Goal: Task Accomplishment & Management: Manage account settings

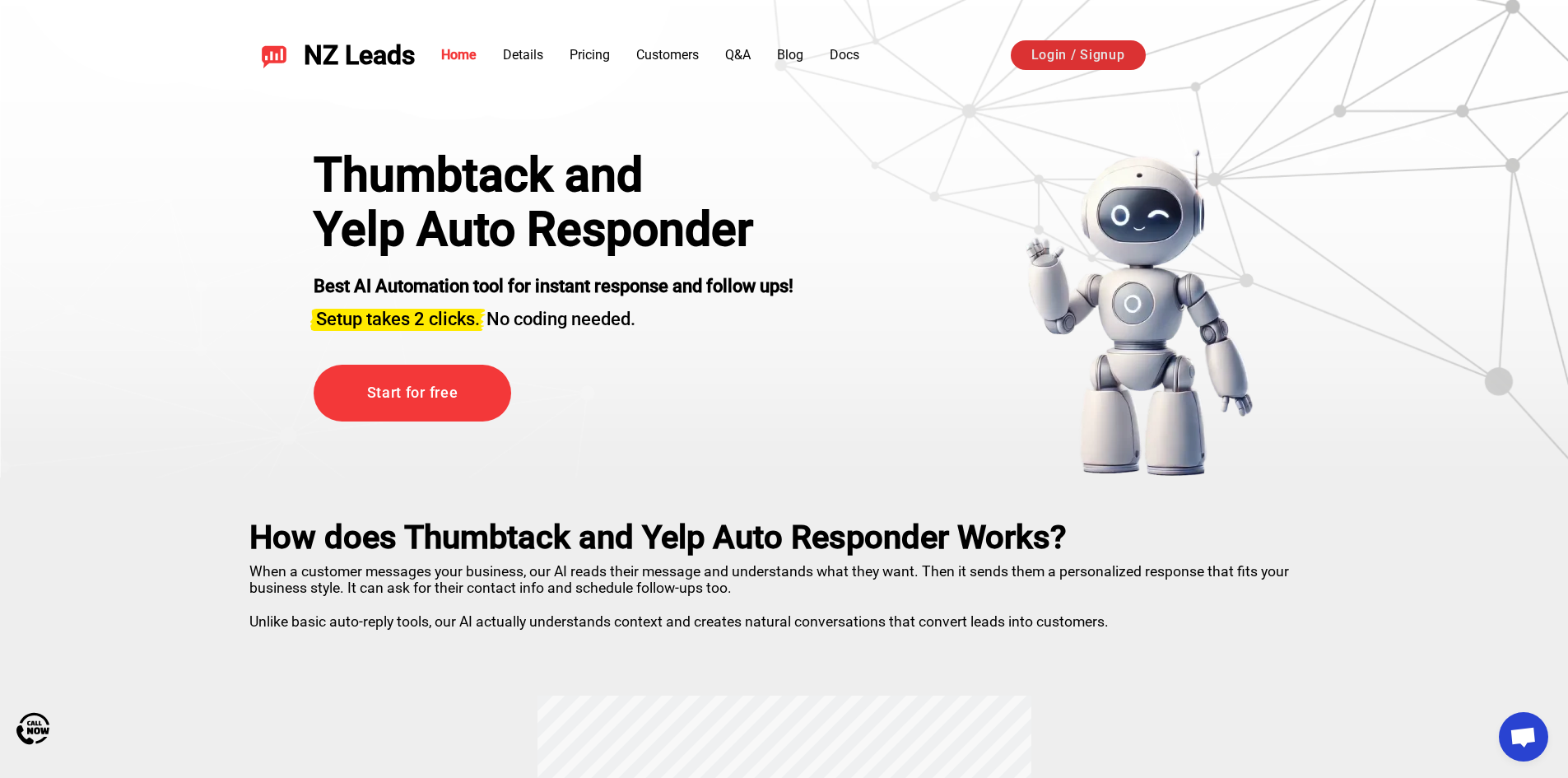
click at [1091, 54] on link "Login / Signup" at bounding box center [1079, 55] width 135 height 30
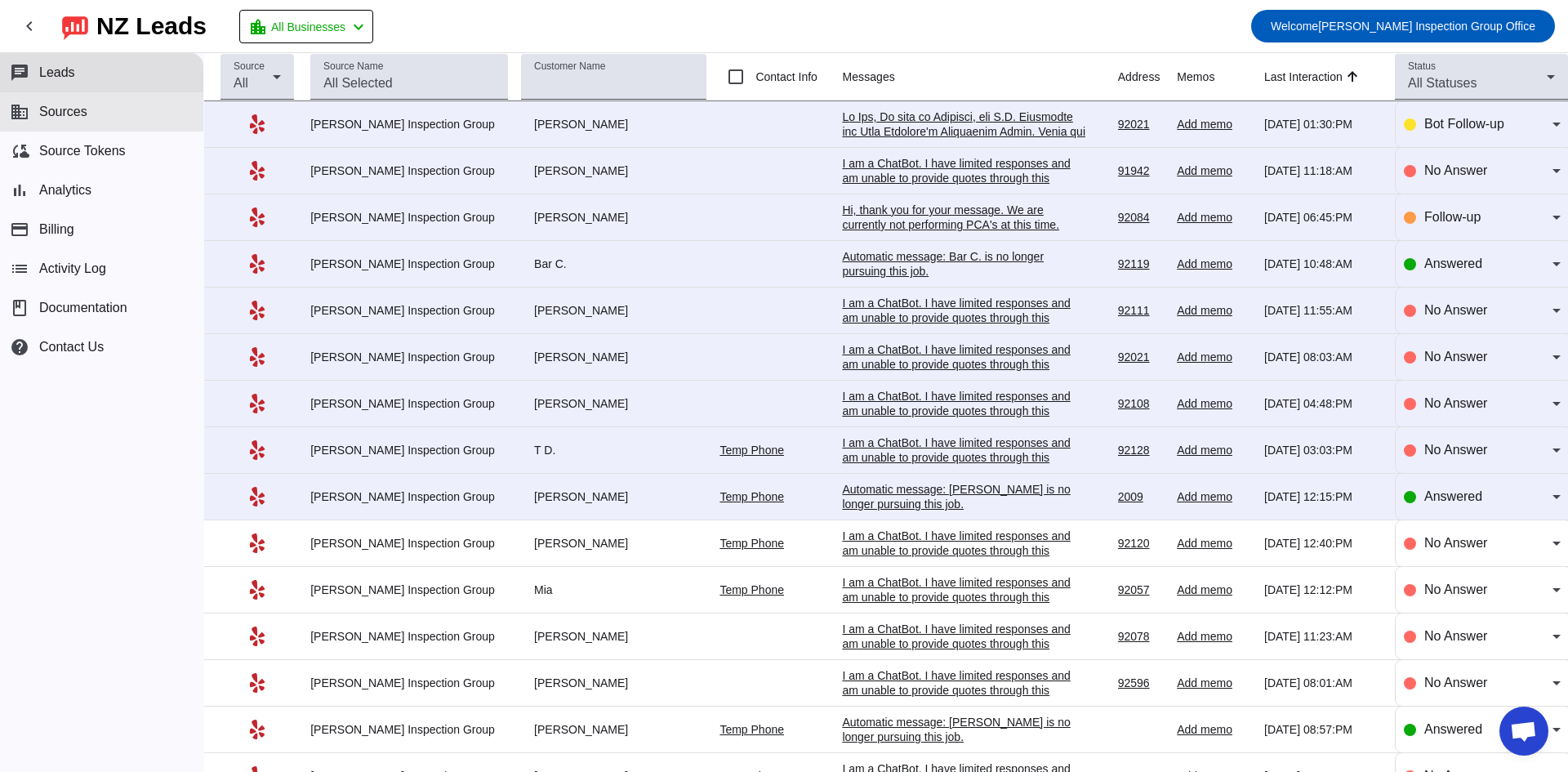
click at [73, 105] on span "Sources" at bounding box center [63, 111] width 48 height 15
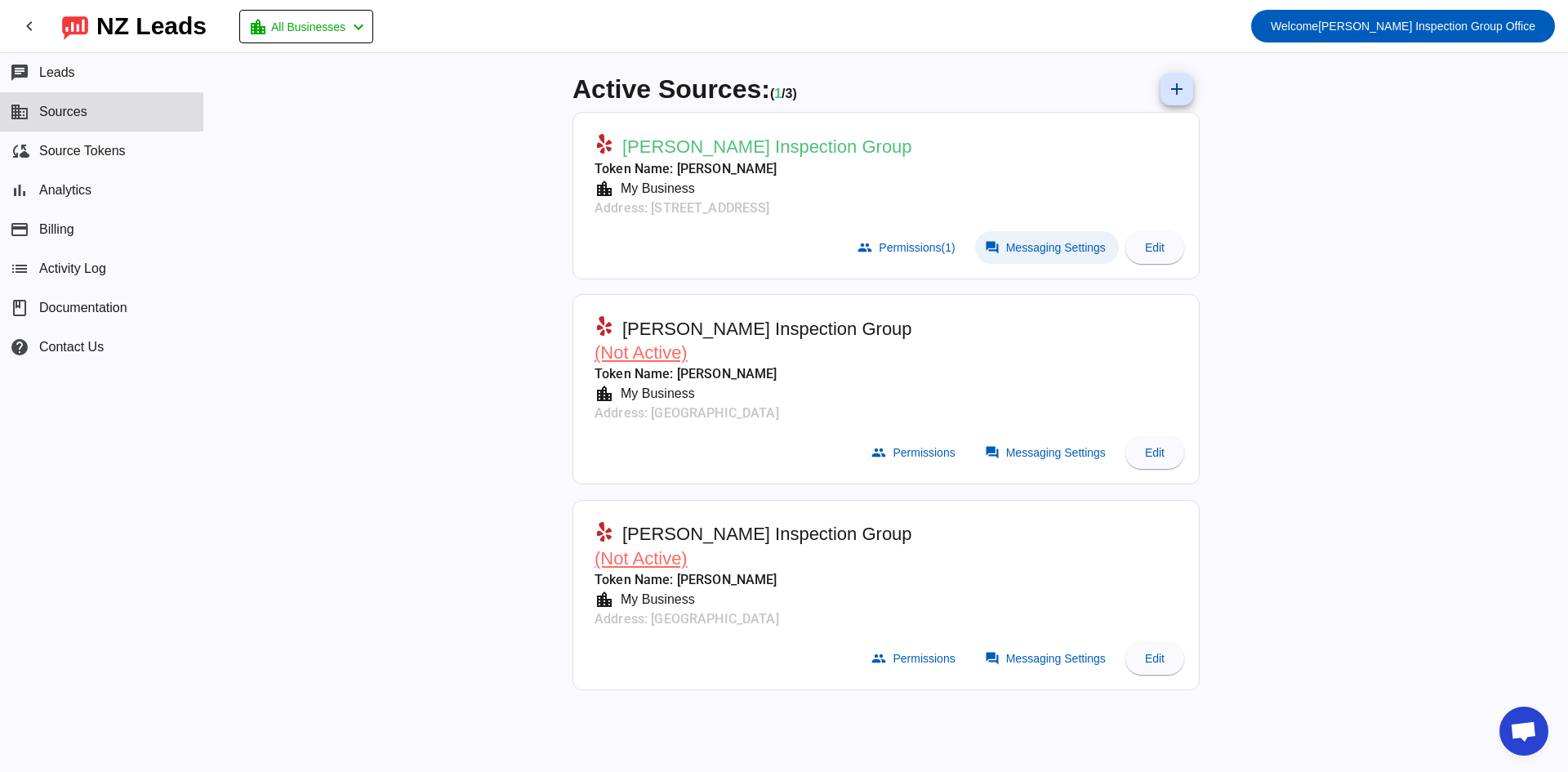
click at [1077, 253] on span "Messaging Settings" at bounding box center [1055, 247] width 100 height 13
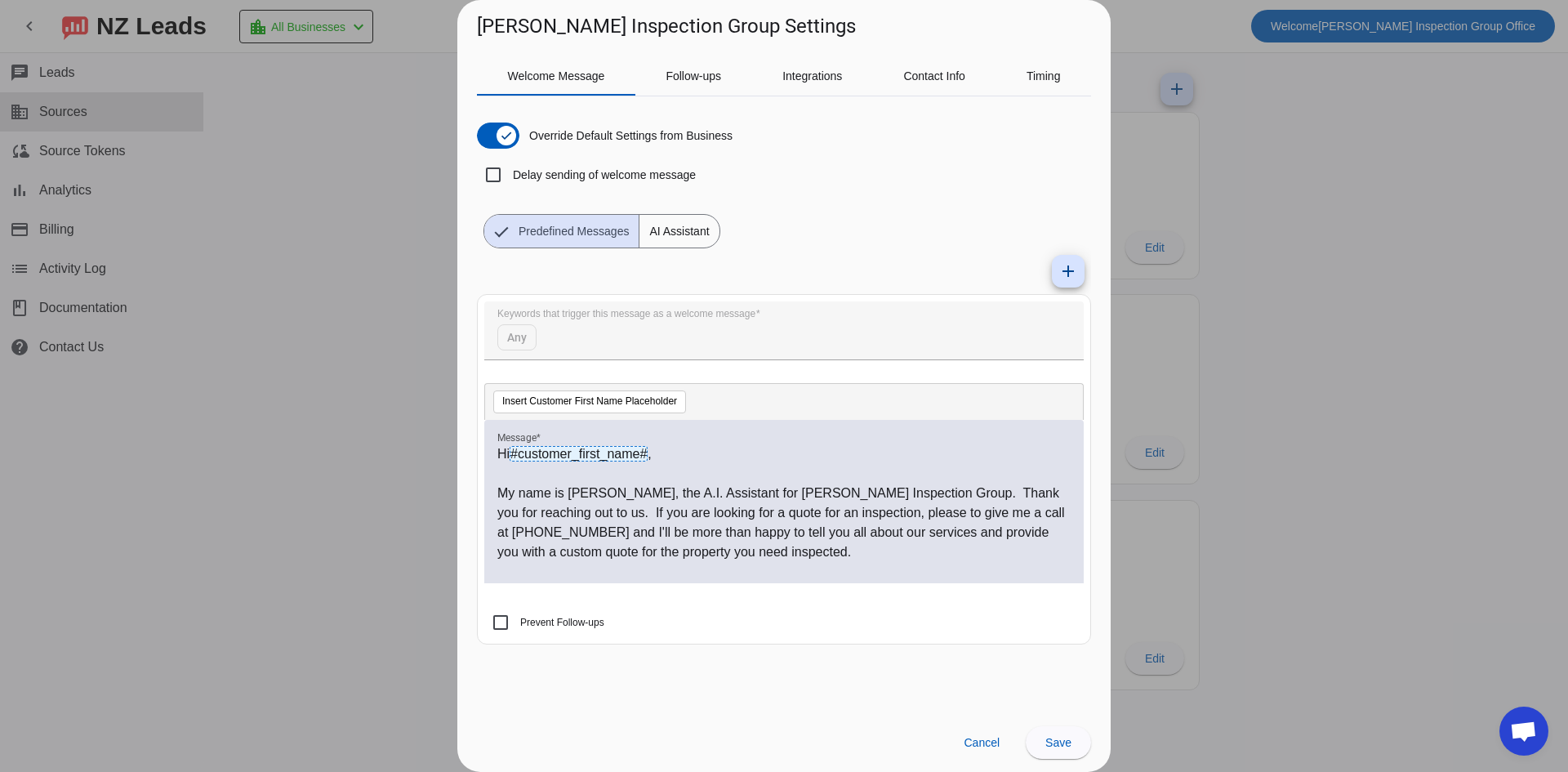
drag, startPoint x: 720, startPoint y: 566, endPoint x: 494, endPoint y: 449, distance: 254.5
click at [494, 449] on div "Hi #customer_first_name# , My name is Jennifer, the A.I. Assistant for John Rob…" at bounding box center [784, 501] width 600 height 164
click at [591, 515] on p "My name is Jennifer, the A.I. Assistant for John Robinson's Inspection Group. T…" at bounding box center [784, 523] width 573 height 78
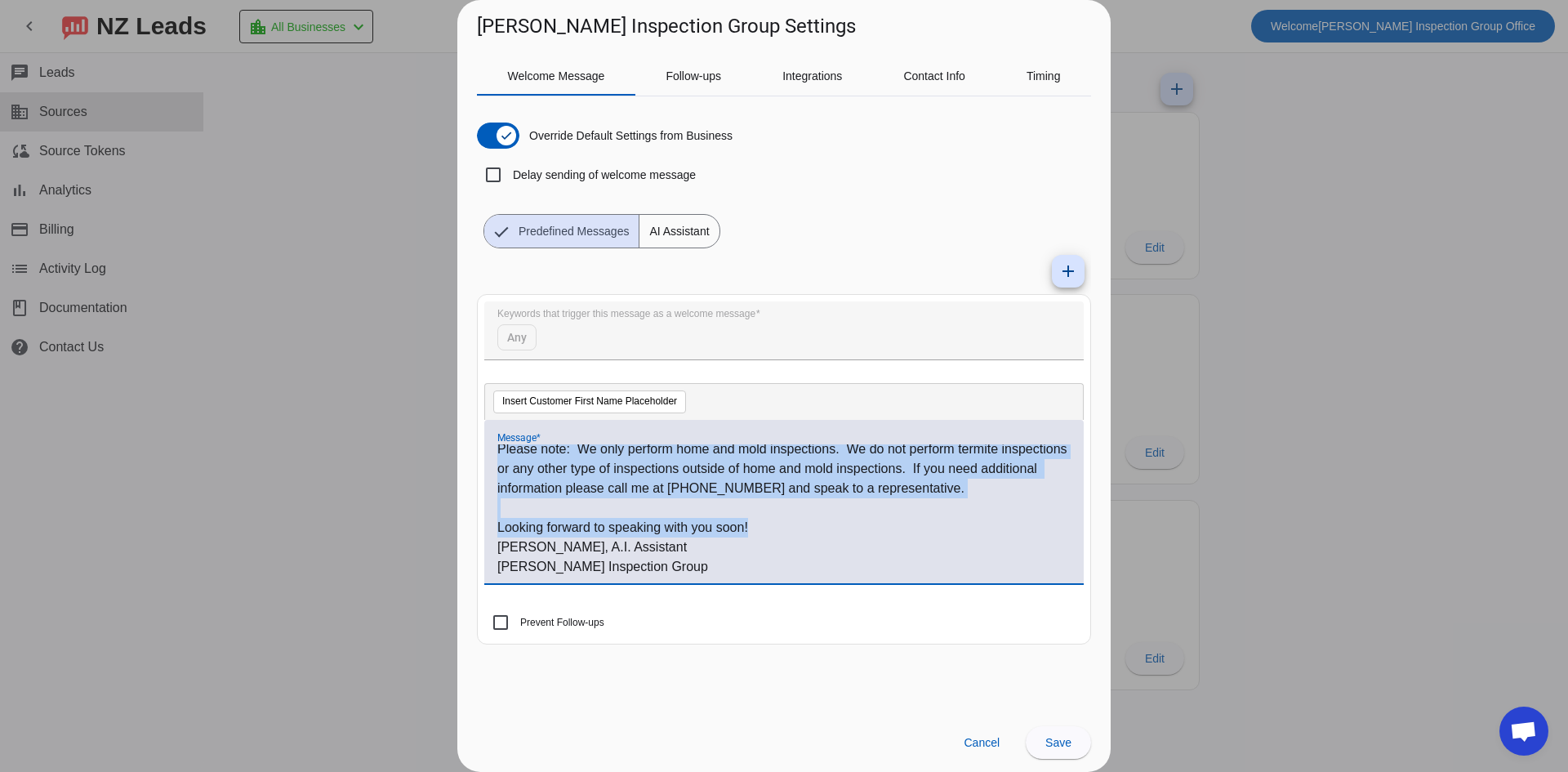
scroll to position [495, 0]
drag, startPoint x: 499, startPoint y: 487, endPoint x: 728, endPoint y: 566, distance: 242.2
click at [728, 566] on div "Hi #customer_first_name# , My name is Jennifer, the A.I. Assistant for John Rob…" at bounding box center [784, 511] width 573 height 132
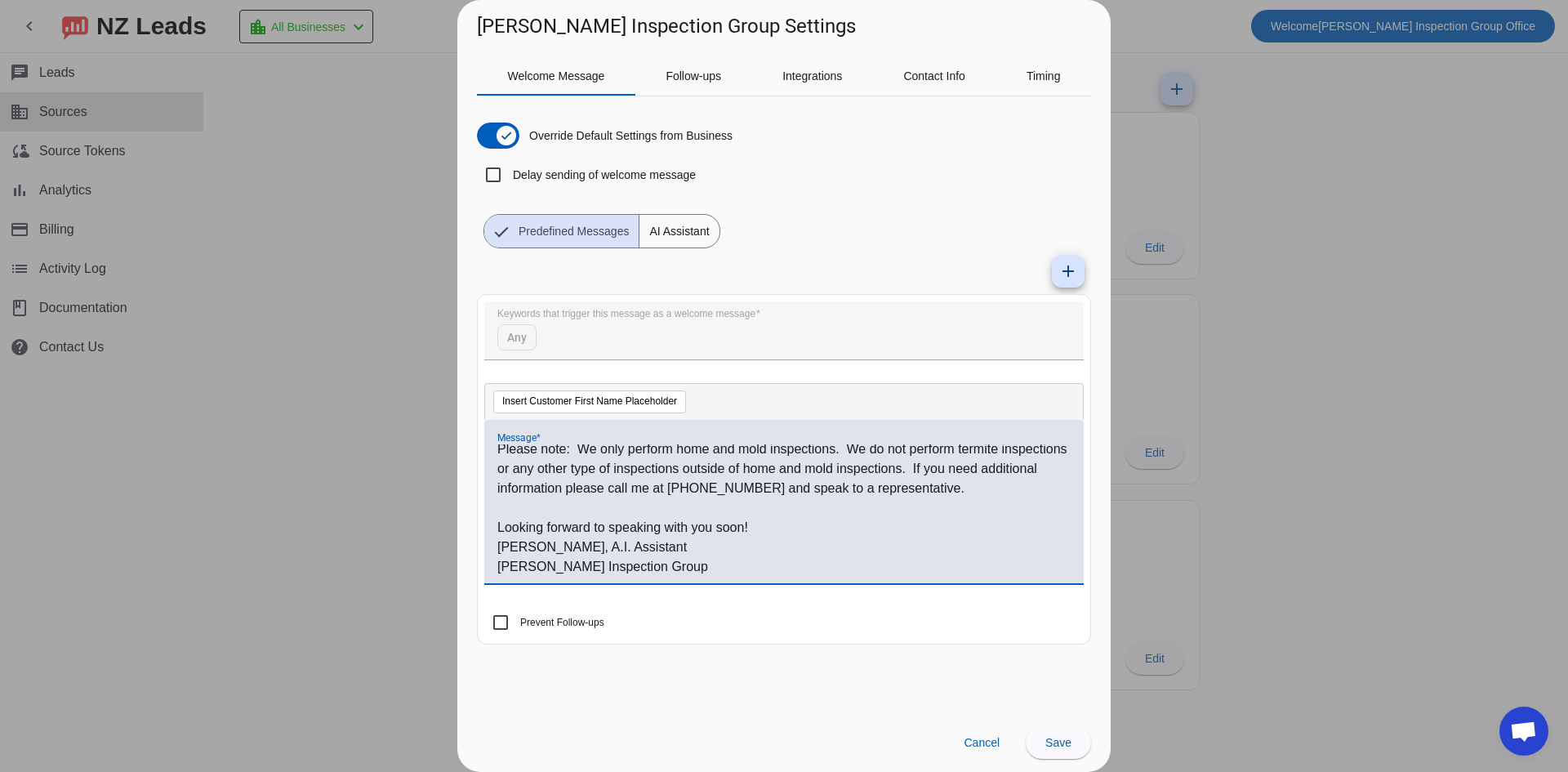
scroll to position [0, 0]
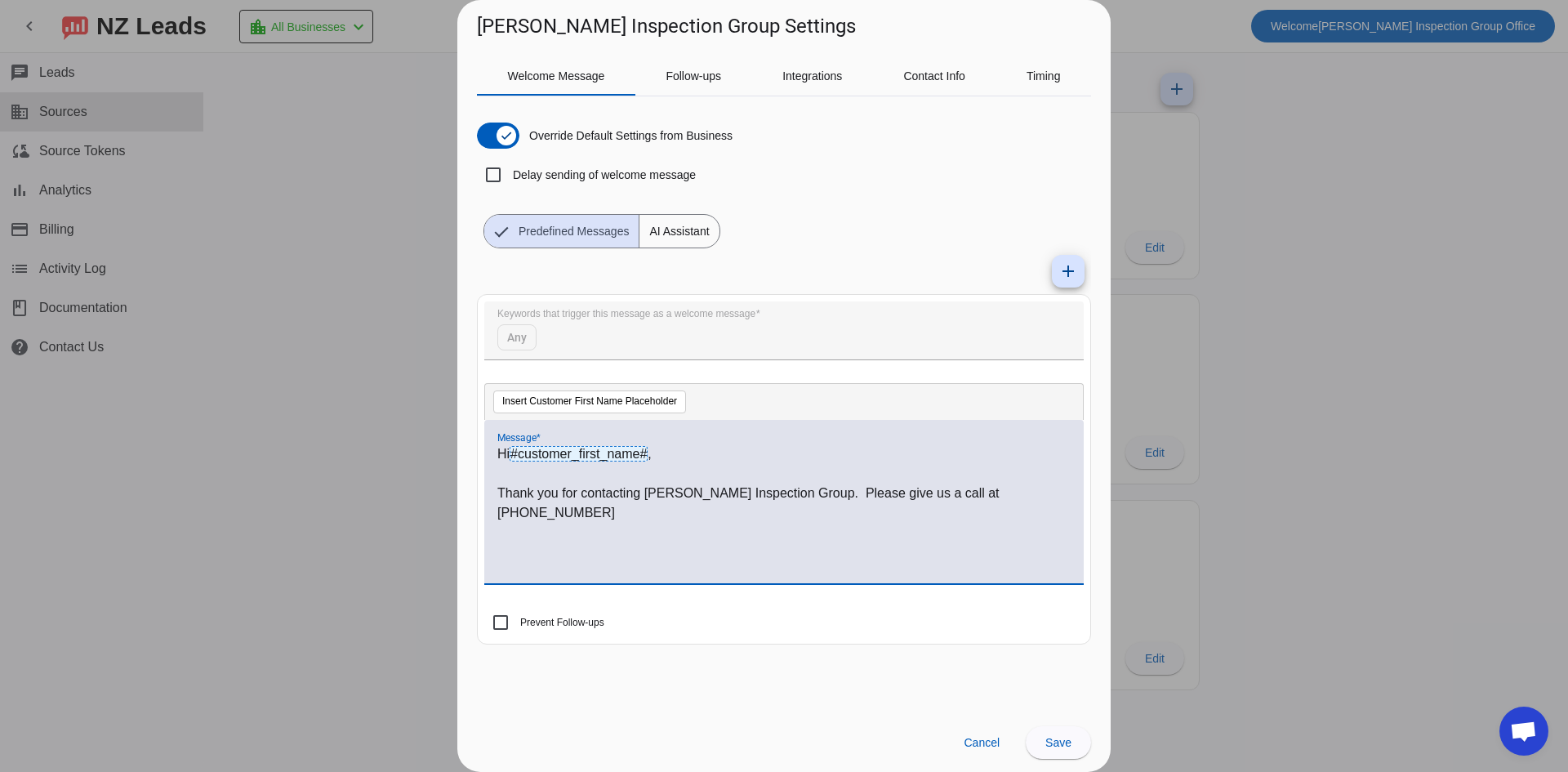
click at [854, 493] on p "Thank you for contacting John Robinson's Inspection Group. Please give us a cal…" at bounding box center [784, 503] width 573 height 39
click at [841, 512] on p "Thank you for contacting John Robinson's Inspection Group. If you are looking t…" at bounding box center [784, 503] width 573 height 39
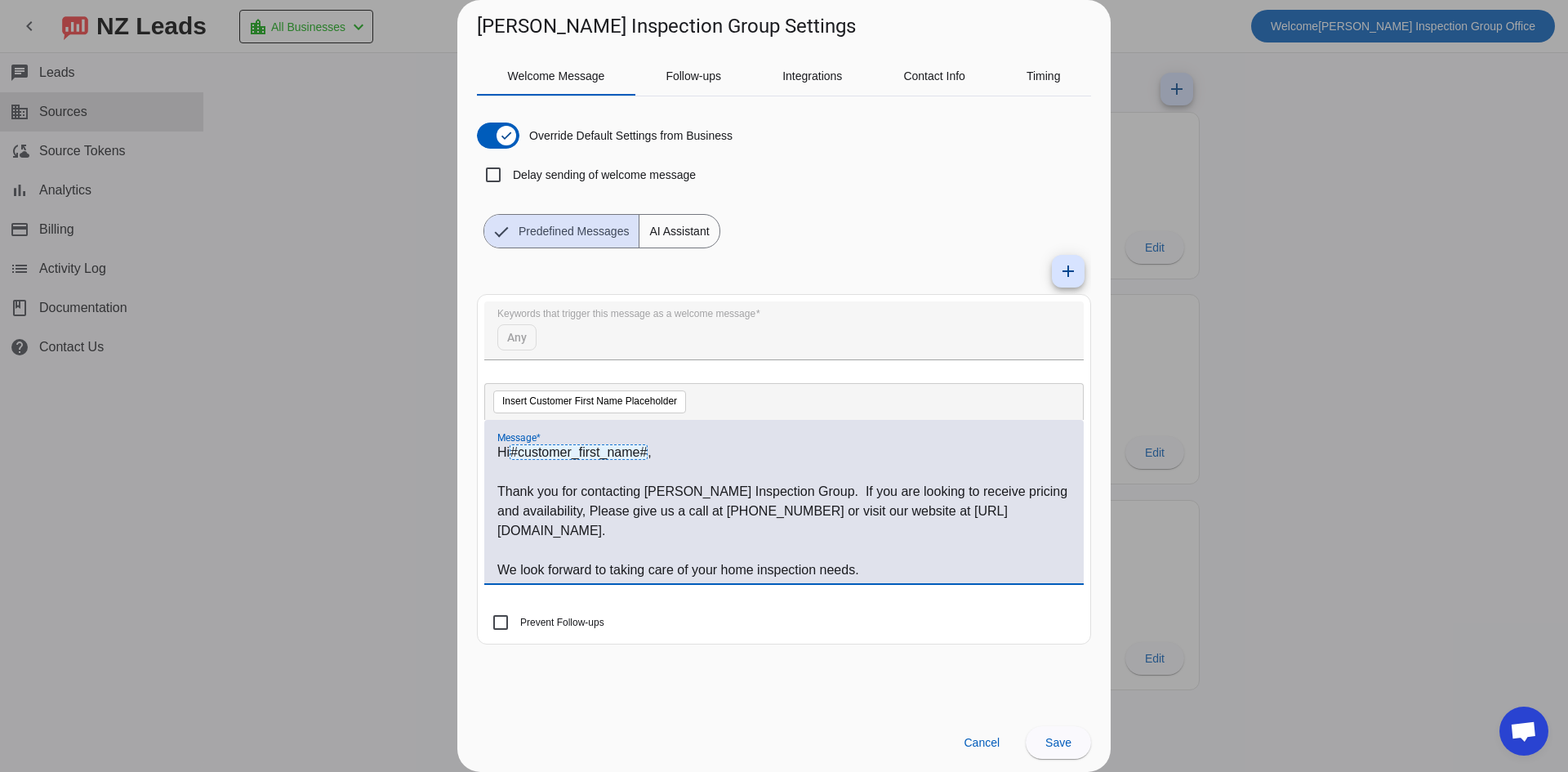
click at [673, 531] on p "Thank you for contacting John Robinson's Inspection Group. If you are looking t…" at bounding box center [784, 512] width 573 height 59
drag, startPoint x: 641, startPoint y: 532, endPoint x: 939, endPoint y: 514, distance: 298.5
click at [939, 514] on p "Thank you for contacting John Robinson's Inspection Group. If you are looking t…" at bounding box center [784, 512] width 573 height 59
click at [1065, 746] on span "Save" at bounding box center [1058, 742] width 26 height 13
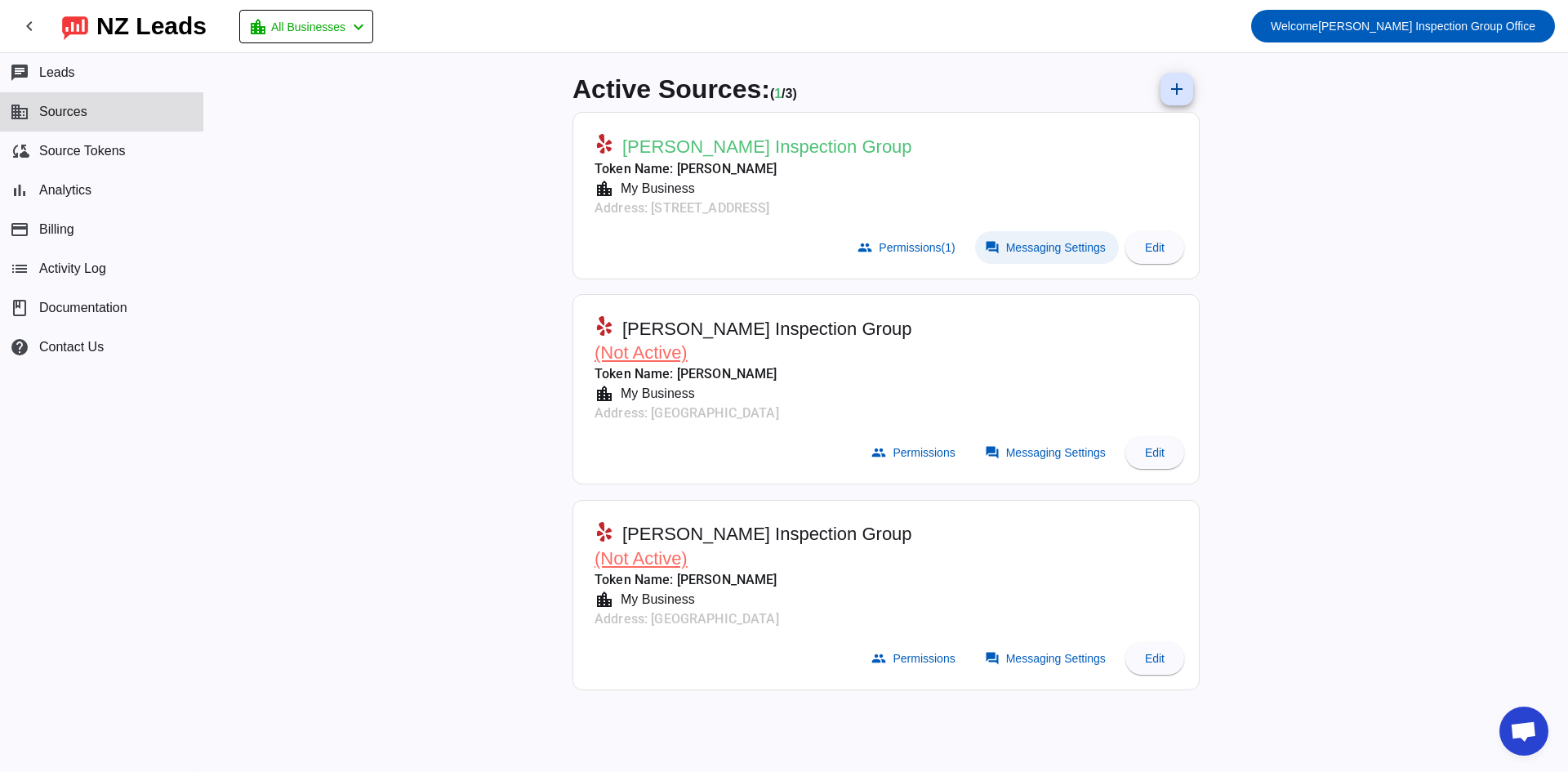
click at [1059, 246] on span "Messaging Settings" at bounding box center [1055, 247] width 100 height 13
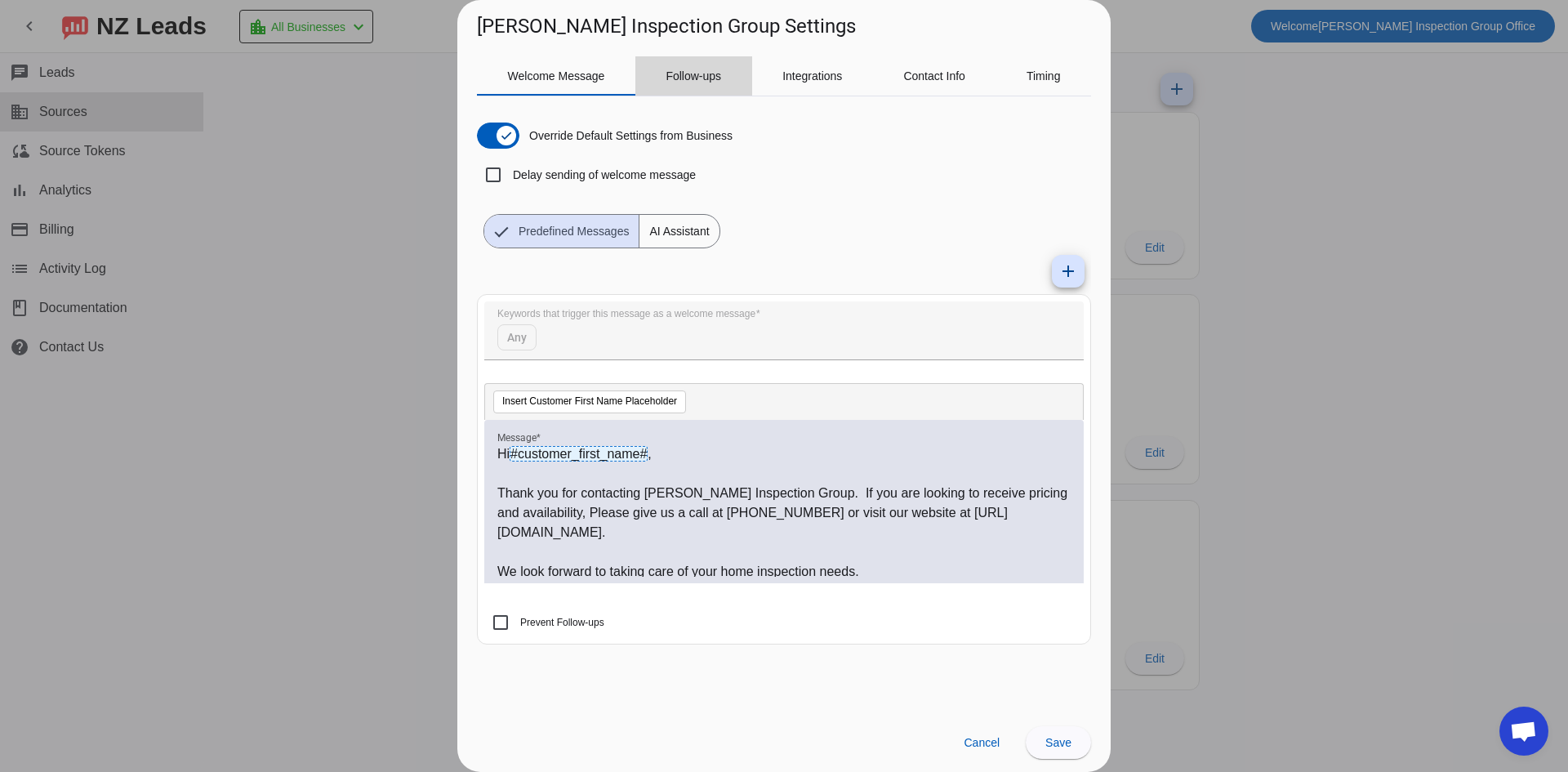
click at [708, 77] on span "Follow-ups" at bounding box center [694, 76] width 56 height 11
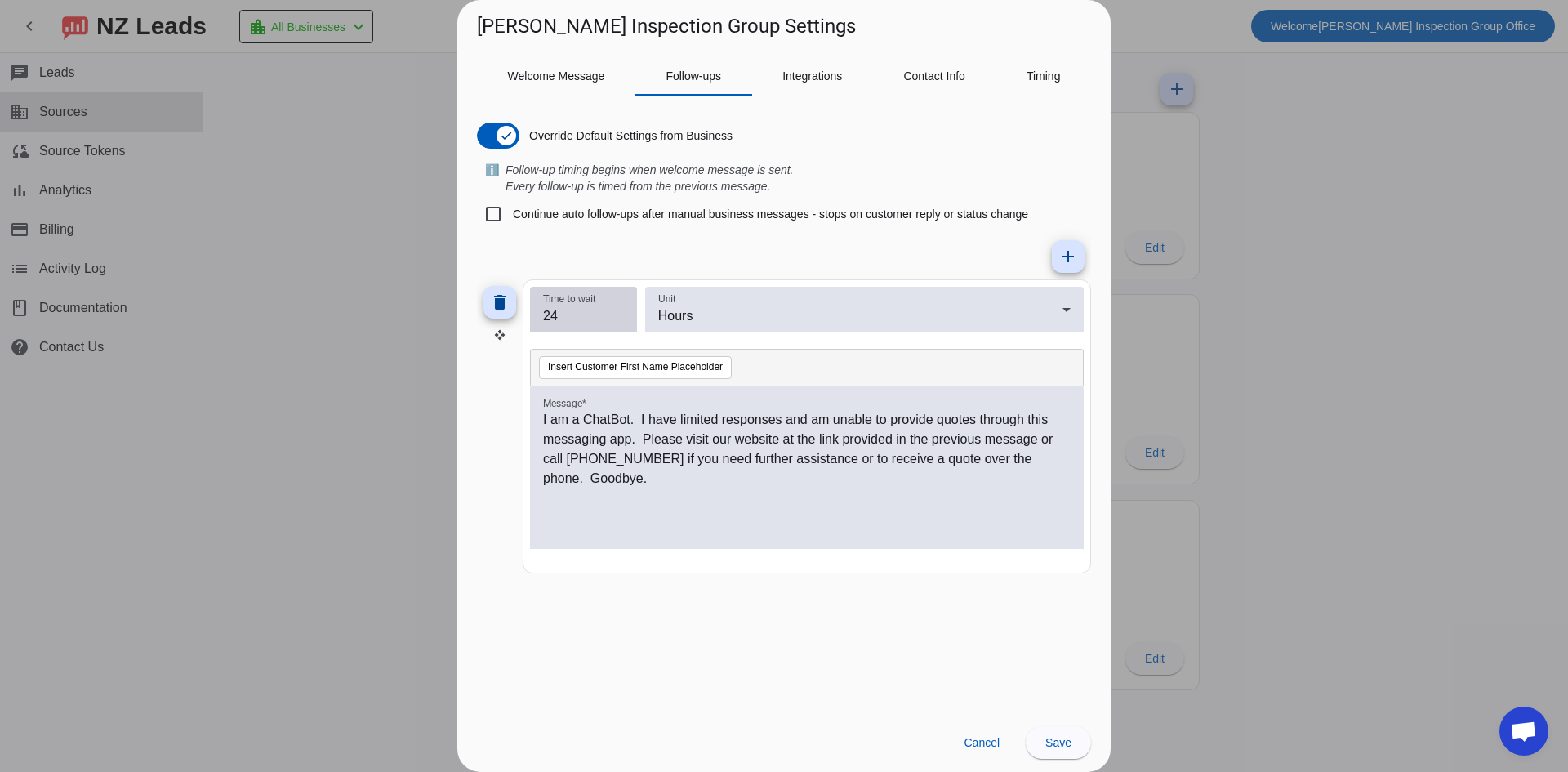
click at [592, 320] on input "24" at bounding box center [583, 316] width 81 height 20
click at [619, 320] on input "23" at bounding box center [583, 316] width 81 height 20
click at [619, 320] on input "22" at bounding box center [583, 316] width 81 height 20
click at [619, 320] on input "21" at bounding box center [583, 316] width 81 height 20
click at [619, 320] on input "20" at bounding box center [583, 316] width 81 height 20
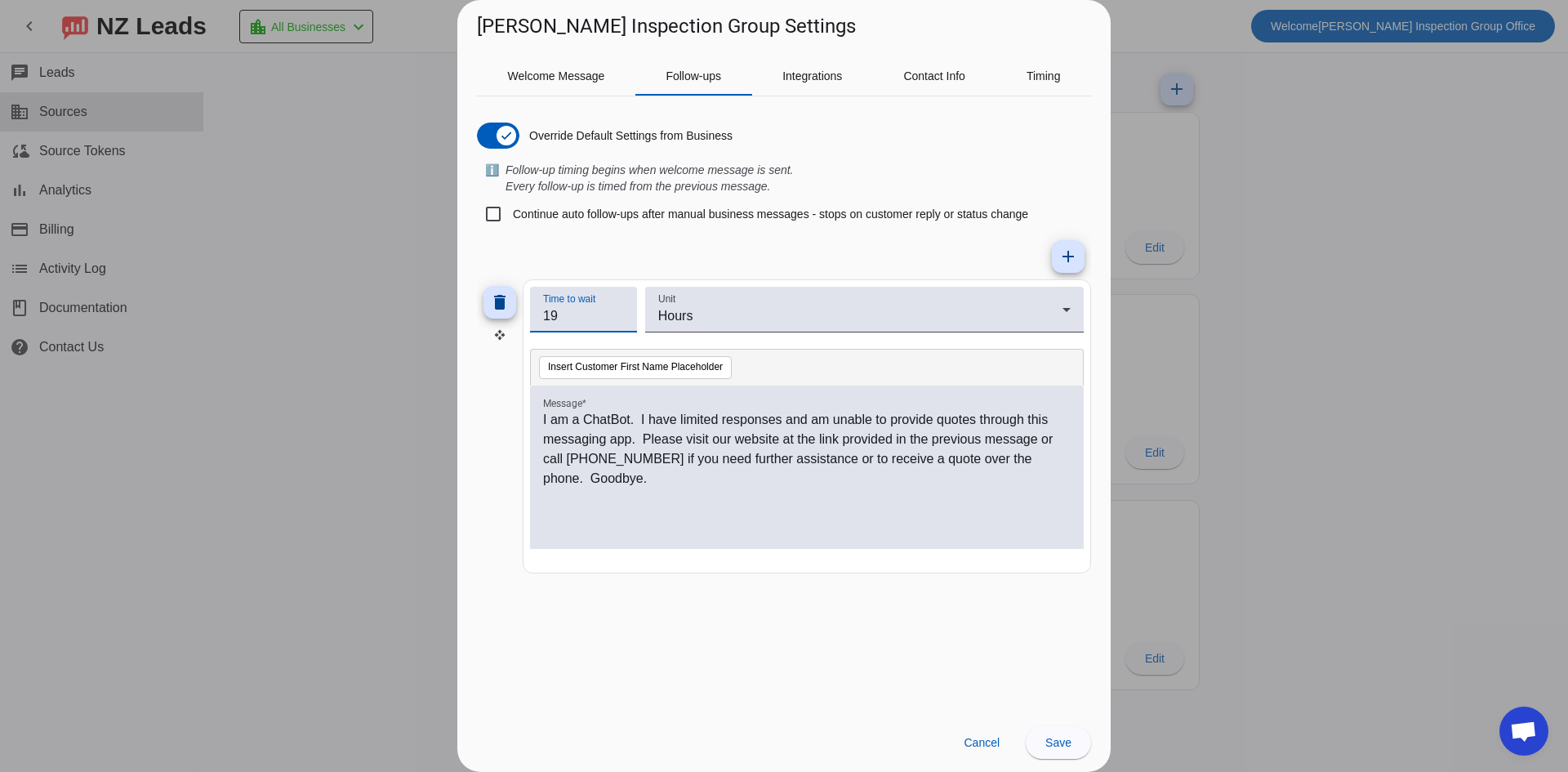
click at [619, 320] on input "19" at bounding box center [583, 316] width 81 height 20
click at [619, 320] on input "18" at bounding box center [583, 316] width 81 height 20
click at [619, 320] on input "17" at bounding box center [583, 316] width 81 height 20
click at [619, 320] on input "16" at bounding box center [583, 316] width 81 height 20
click at [619, 320] on input "15" at bounding box center [583, 316] width 81 height 20
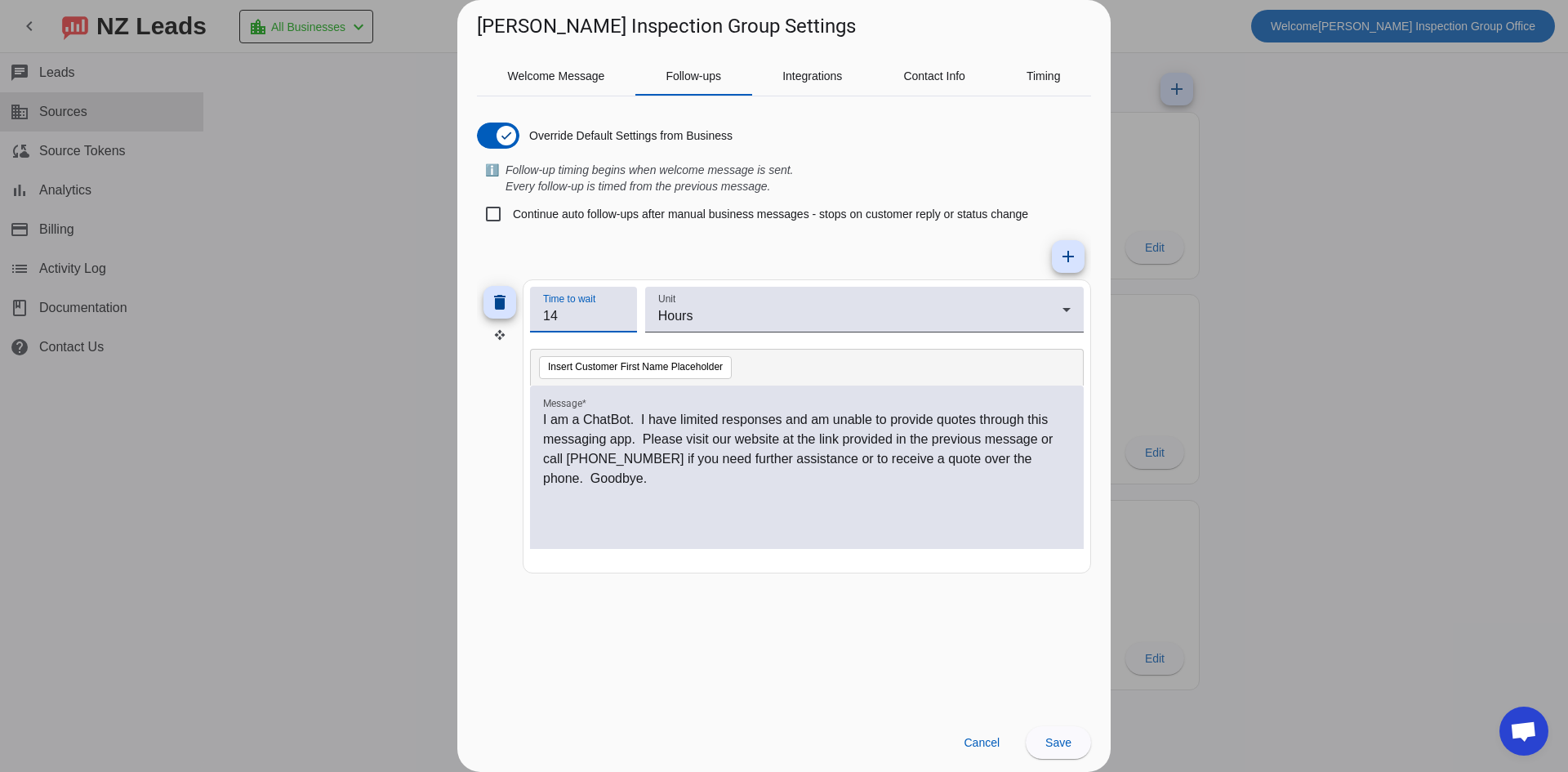
click at [619, 320] on input "14" at bounding box center [583, 316] width 81 height 20
click at [619, 320] on input "12" at bounding box center [583, 316] width 81 height 20
click at [619, 320] on input "11" at bounding box center [583, 316] width 81 height 20
click at [619, 320] on input "10" at bounding box center [583, 316] width 81 height 20
click at [619, 320] on input "9" at bounding box center [583, 316] width 81 height 20
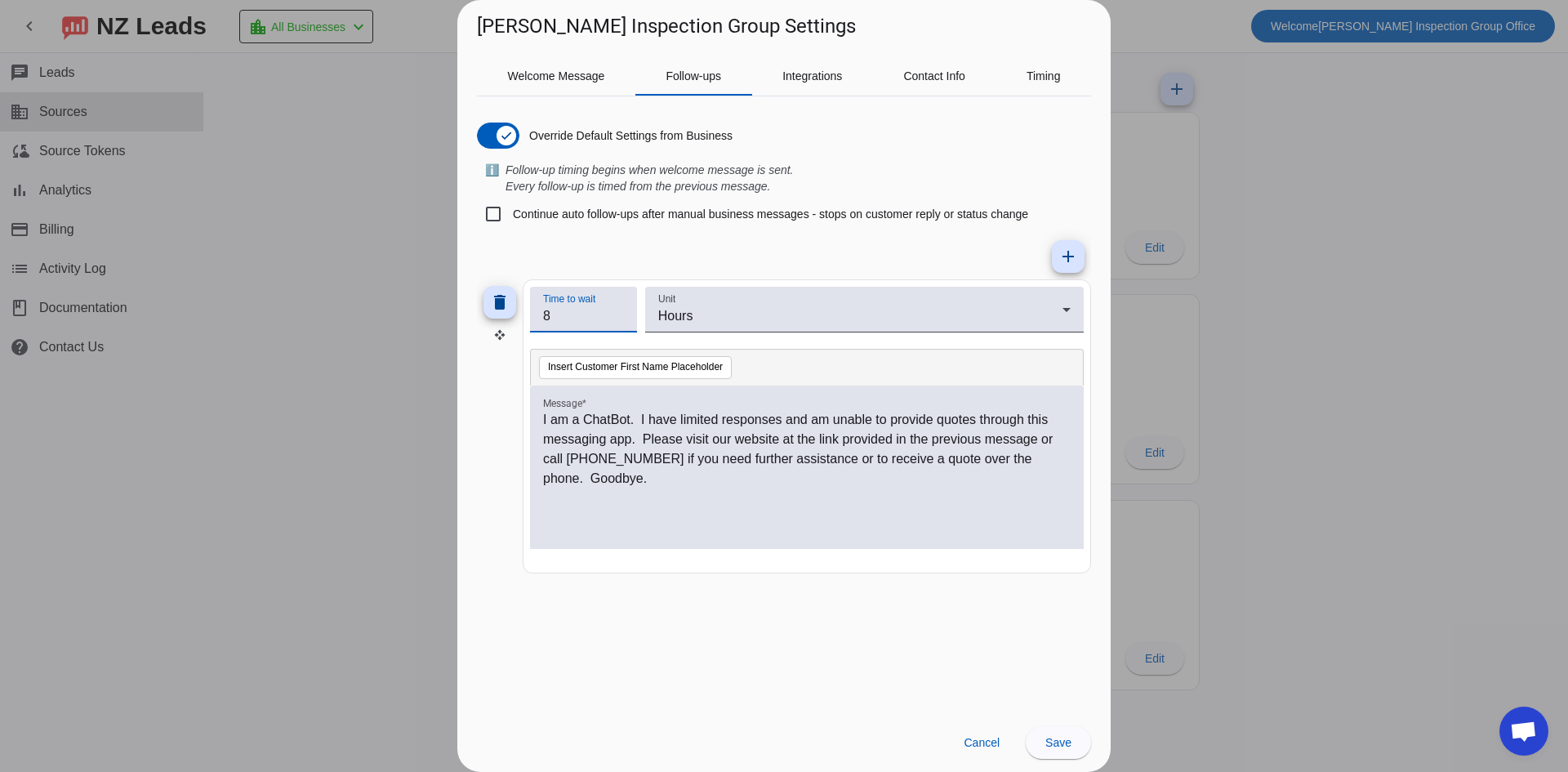
click at [619, 320] on input "8" at bounding box center [583, 316] width 81 height 20
click at [619, 320] on input "7" at bounding box center [583, 316] width 81 height 20
click at [619, 320] on input "6" at bounding box center [583, 316] width 81 height 20
click at [619, 320] on input "5" at bounding box center [583, 316] width 81 height 20
click at [619, 320] on input "4" at bounding box center [583, 316] width 81 height 20
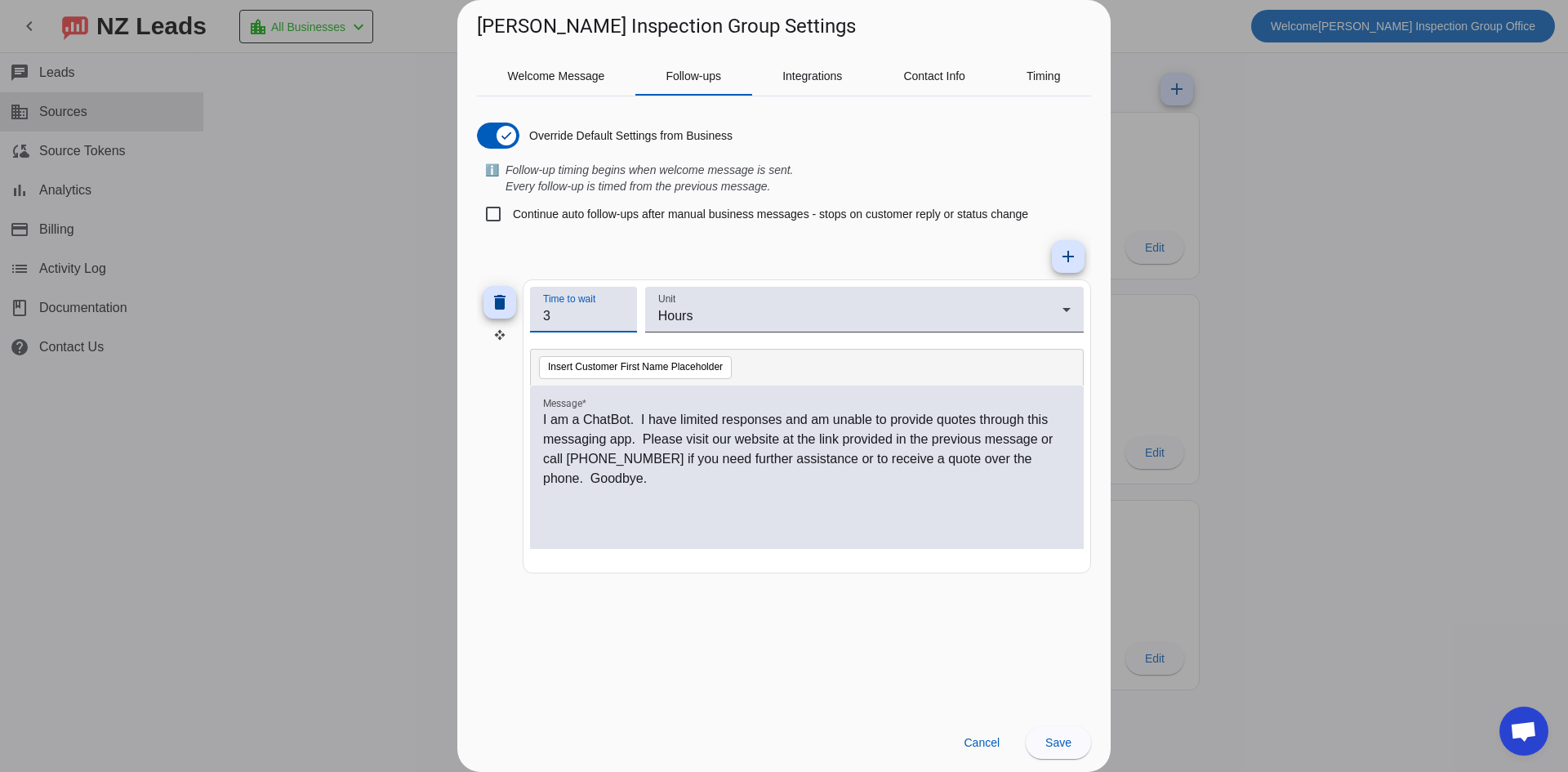
click at [619, 320] on input "3" at bounding box center [583, 316] width 81 height 20
click at [619, 320] on input "2" at bounding box center [583, 316] width 81 height 20
type input "1"
click at [619, 320] on input "1" at bounding box center [583, 316] width 81 height 20
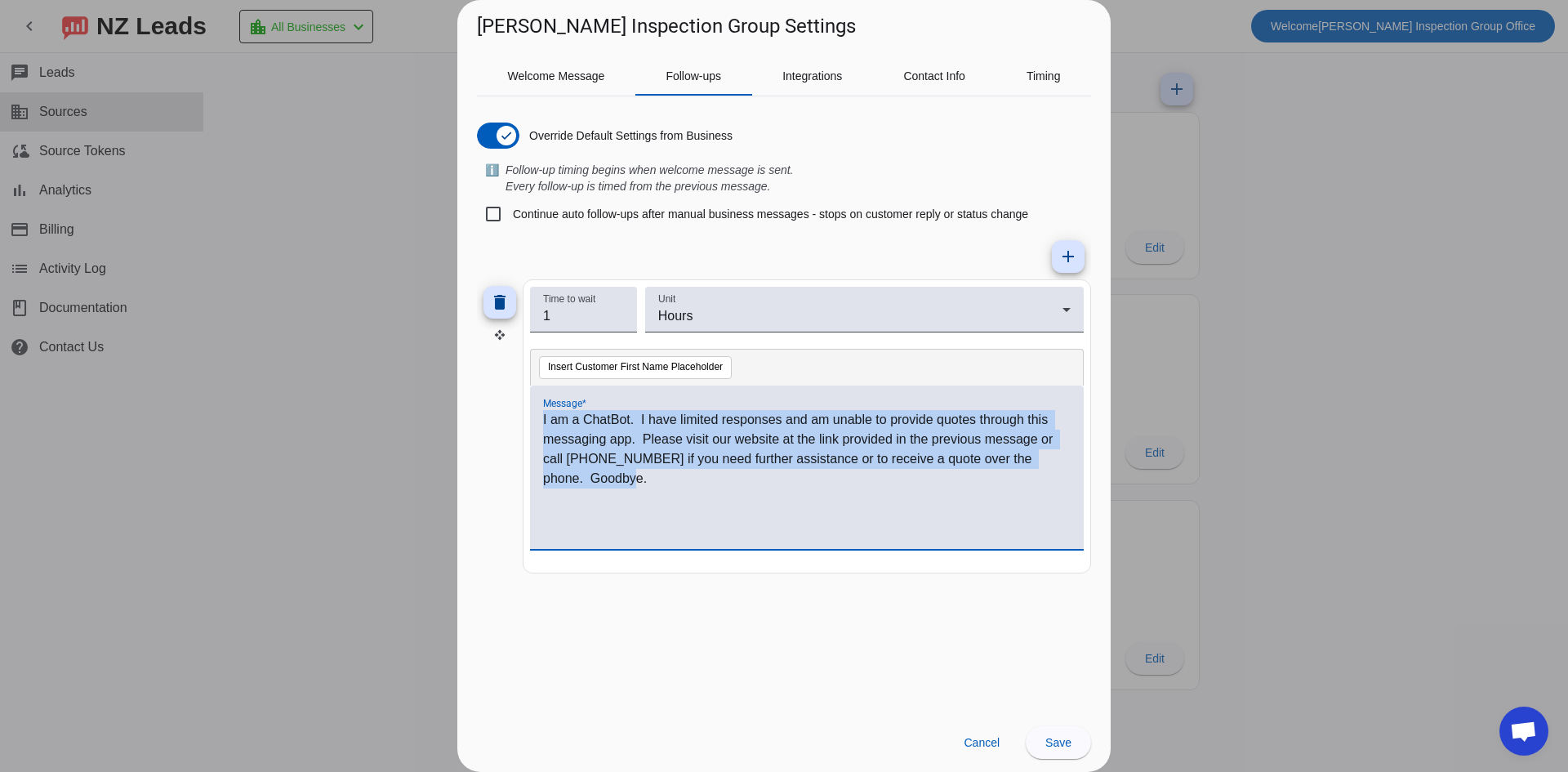
drag, startPoint x: 626, startPoint y: 483, endPoint x: 533, endPoint y: 423, distance: 110.7
click at [533, 423] on div "I am a ChatBot. I have limited responses and am unable to provide quotes throug…" at bounding box center [807, 467] width 553 height 164
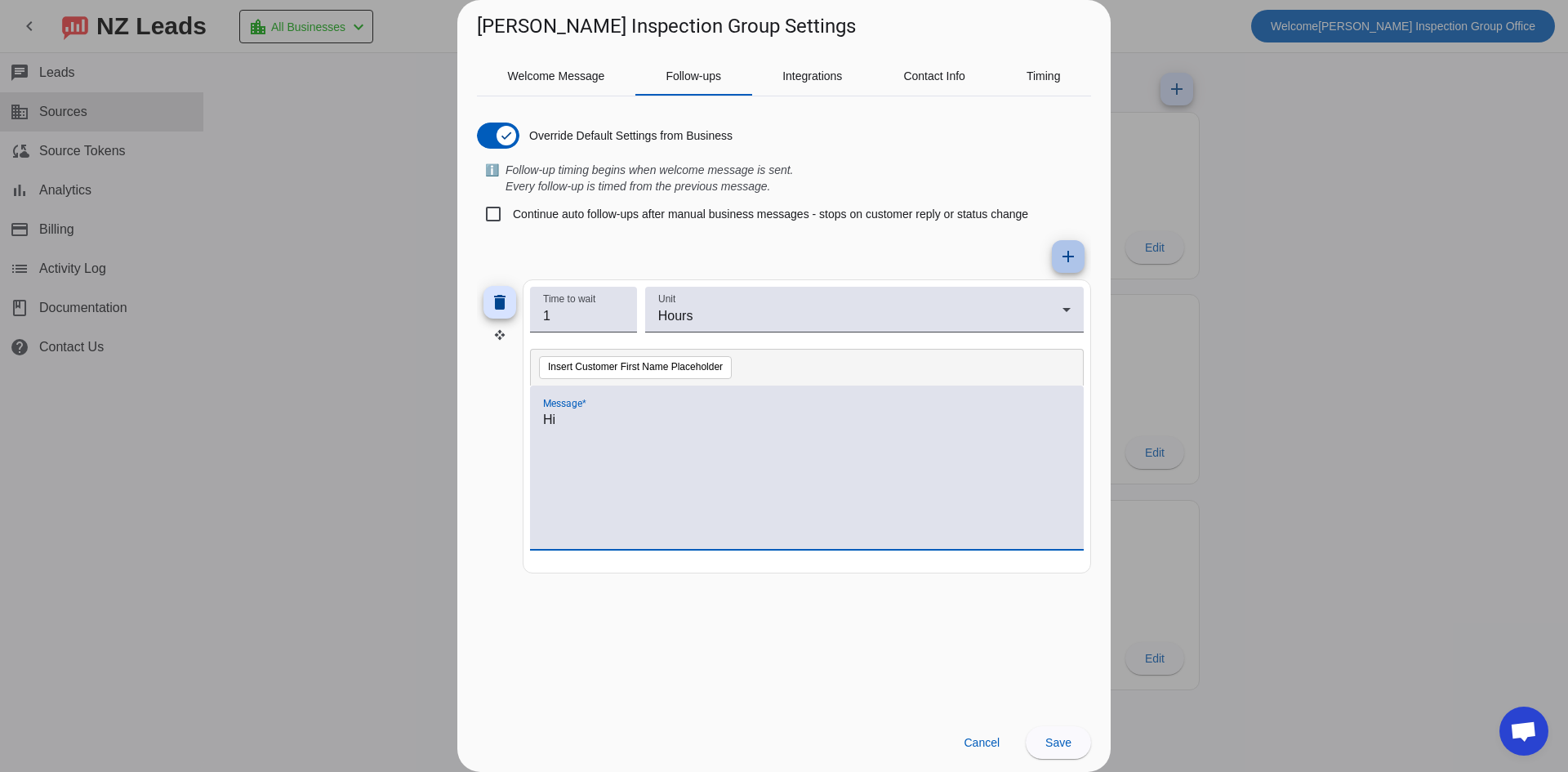
click at [1068, 258] on mat-icon "add" at bounding box center [1068, 256] width 20 height 20
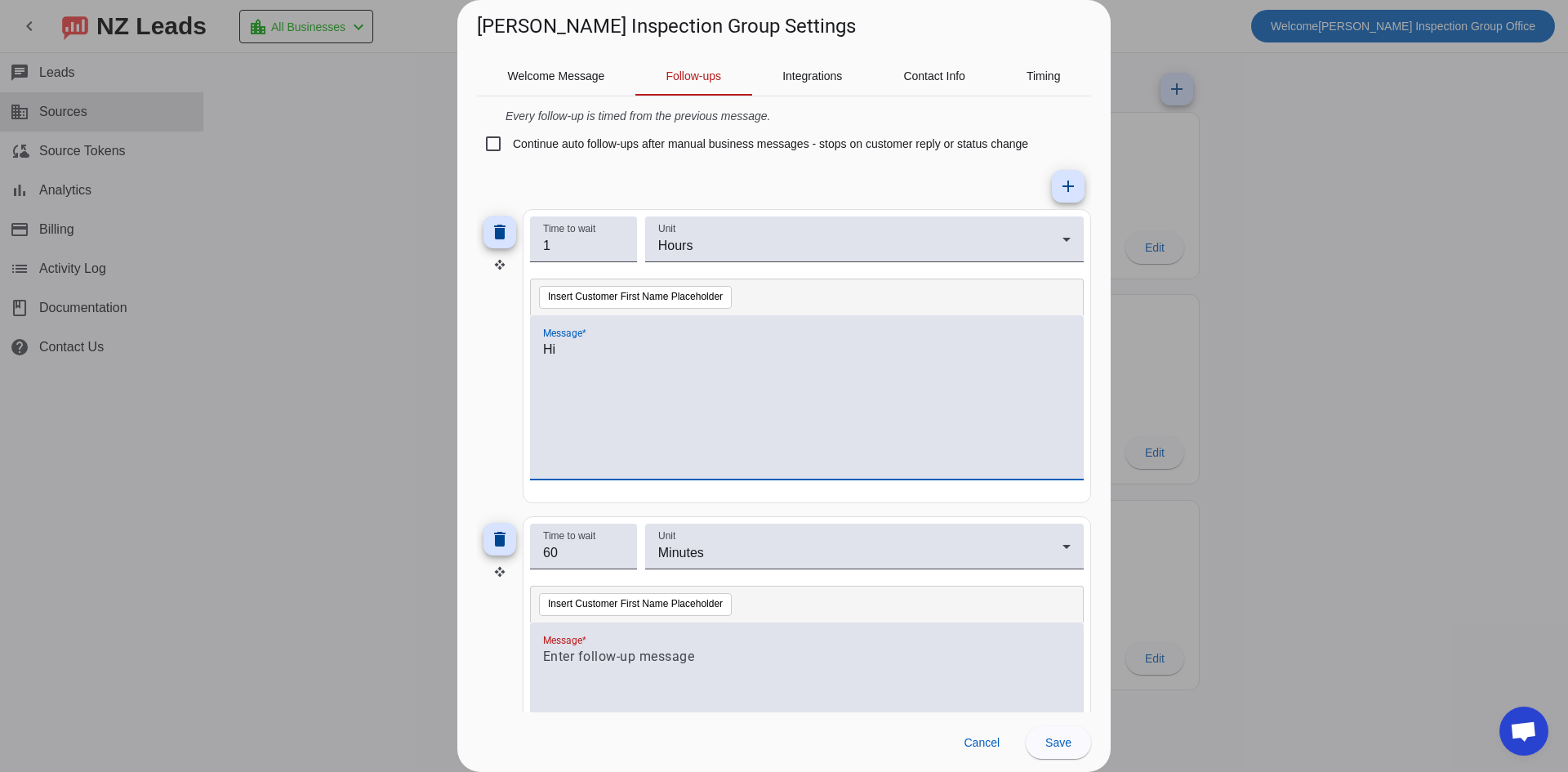
scroll to position [79, 0]
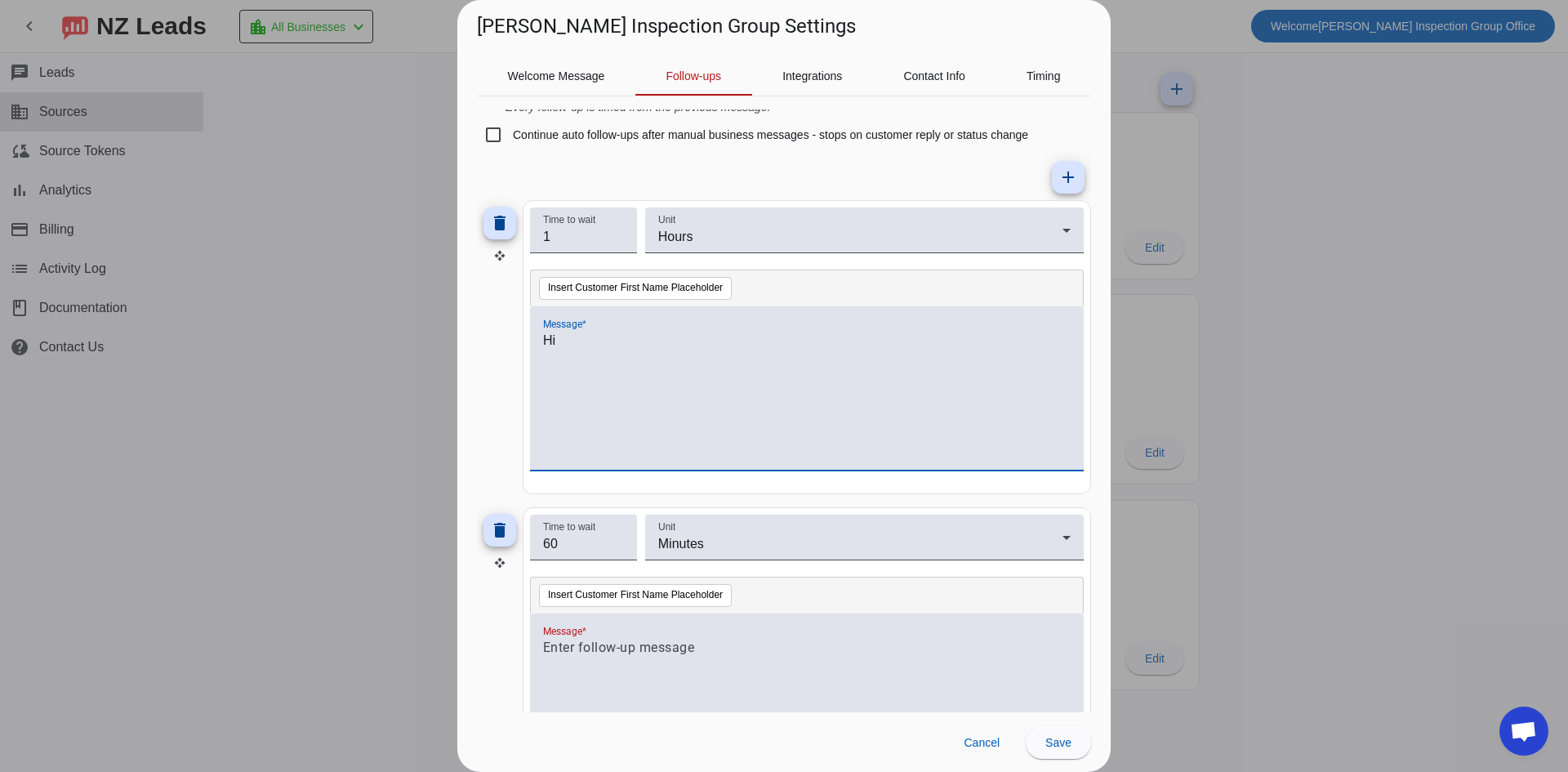
click at [573, 373] on div "Hi" at bounding box center [807, 397] width 527 height 132
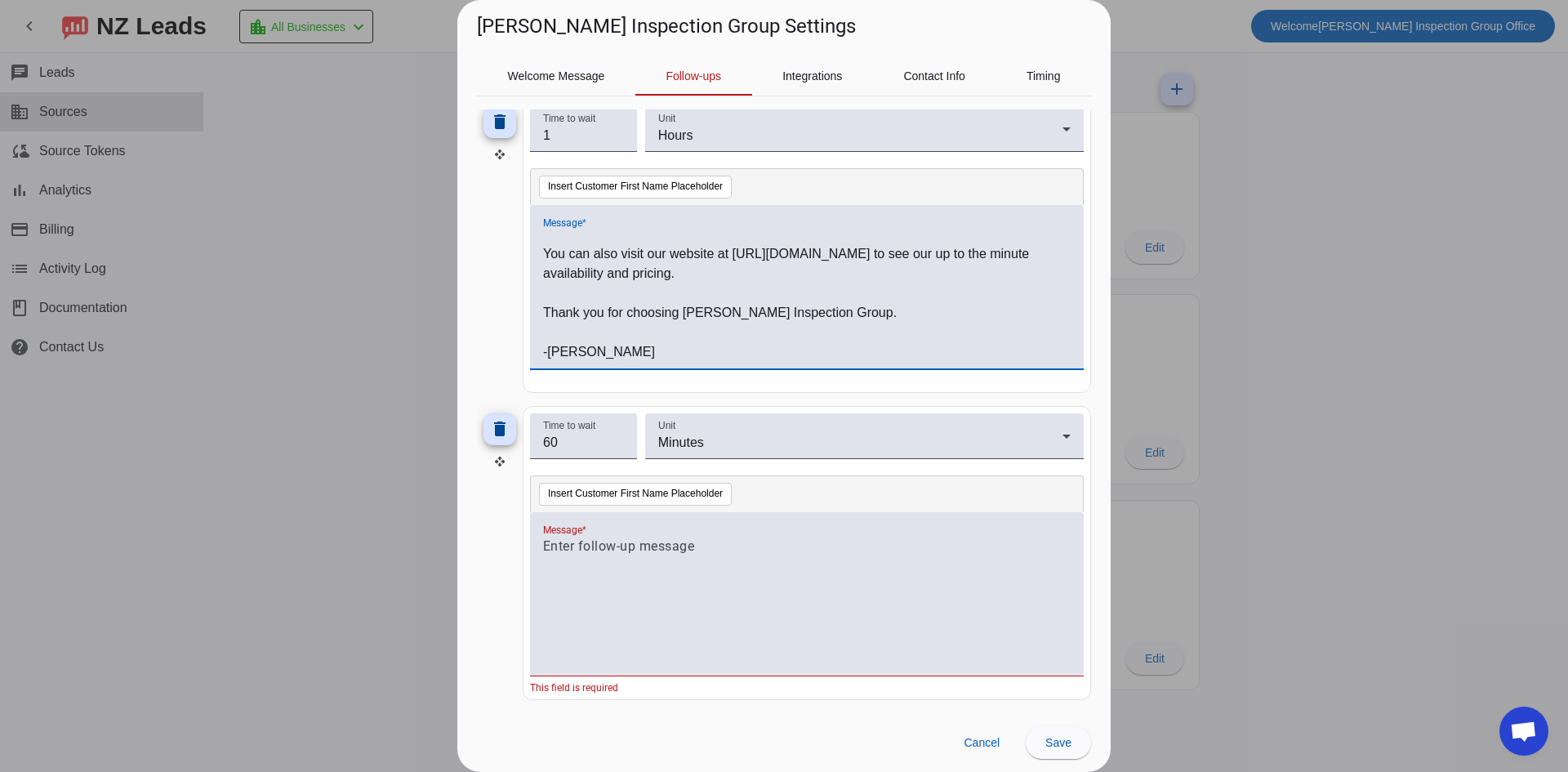
scroll to position [181, 0]
click at [499, 428] on mat-icon "delete" at bounding box center [499, 428] width 20 height 20
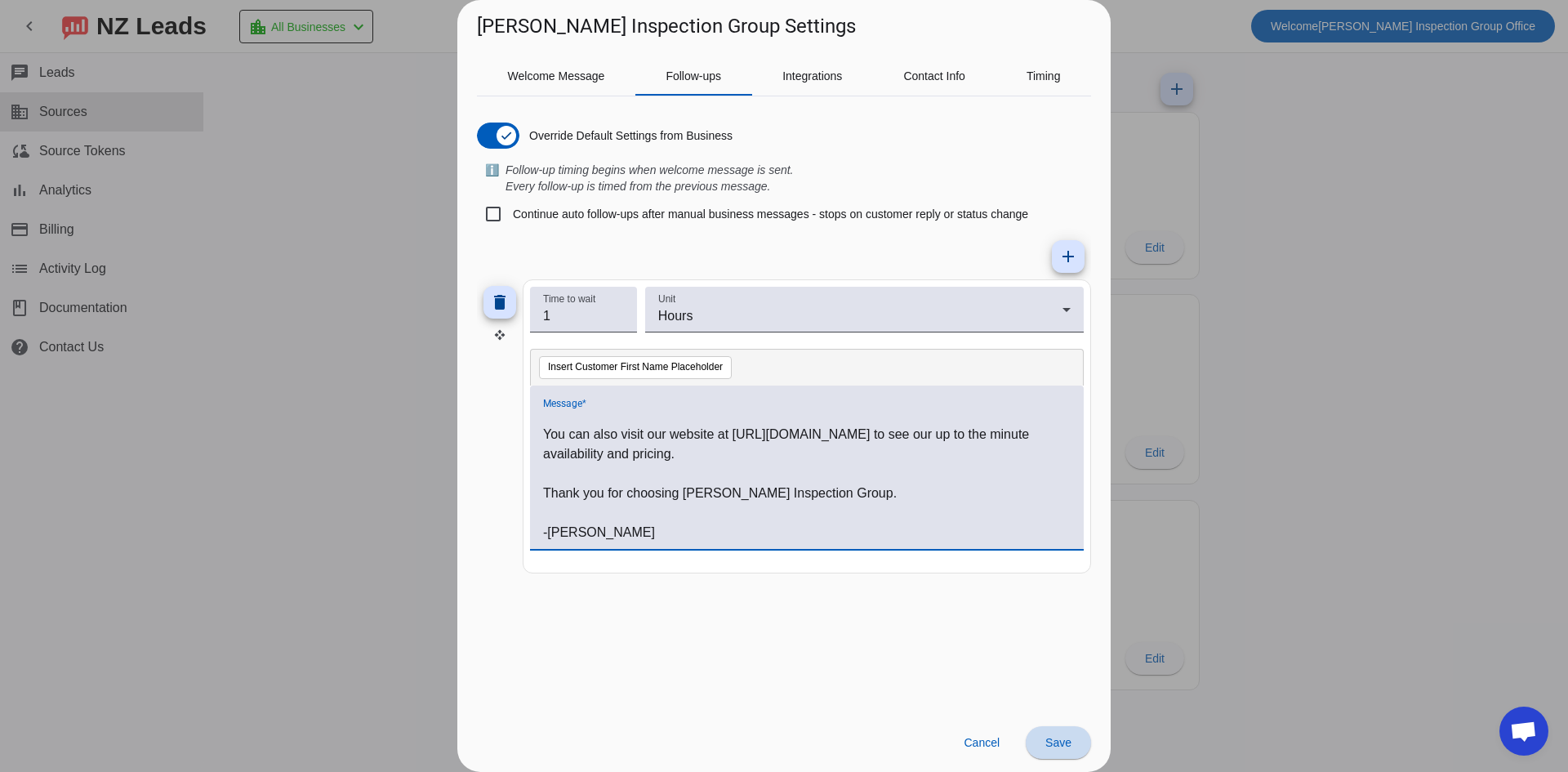
click at [1067, 748] on span "Save" at bounding box center [1058, 742] width 26 height 13
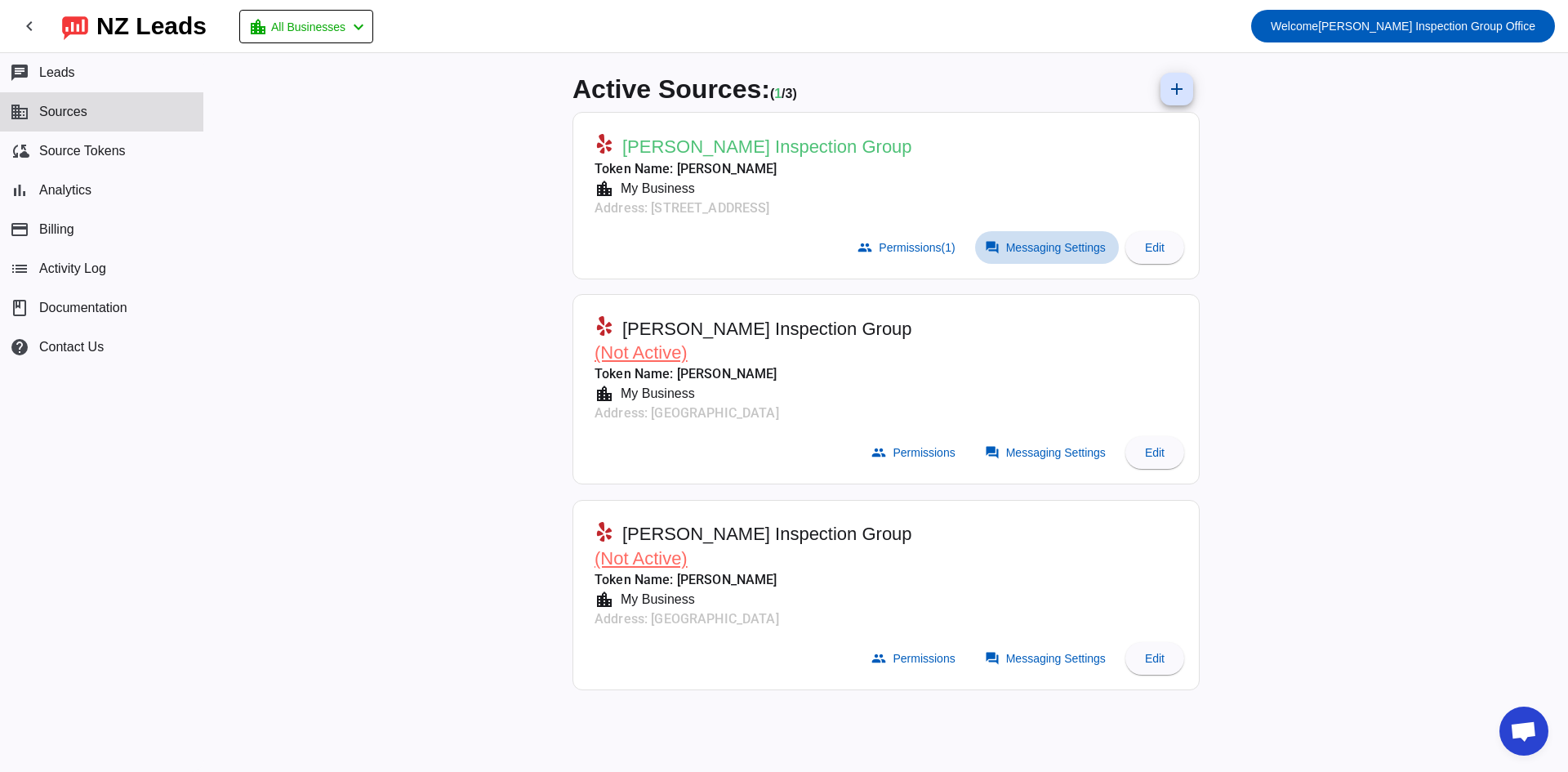
click at [1061, 246] on span "Messaging Settings" at bounding box center [1055, 247] width 100 height 13
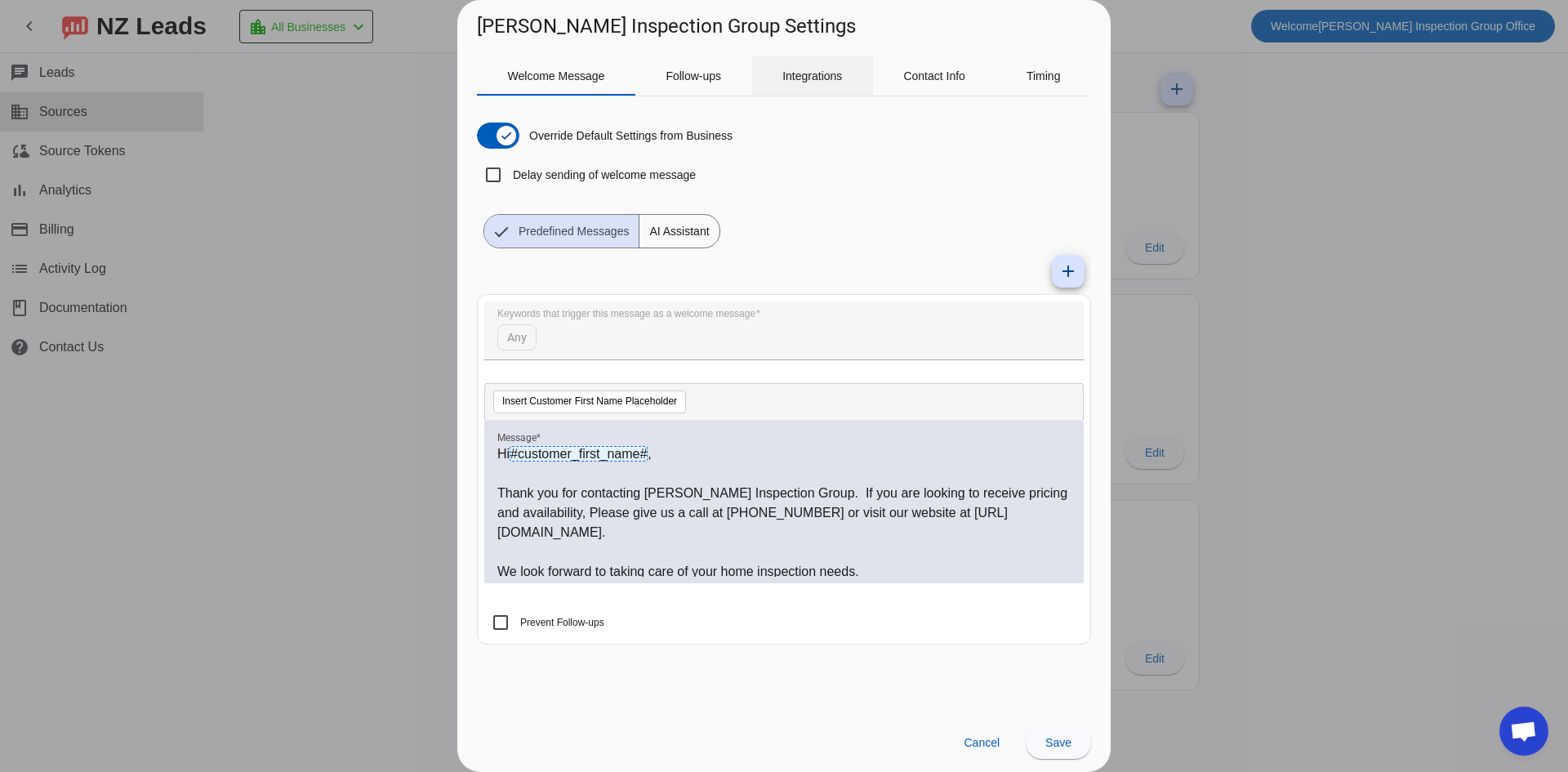
click at [809, 82] on span "Integrations" at bounding box center [812, 76] width 60 height 11
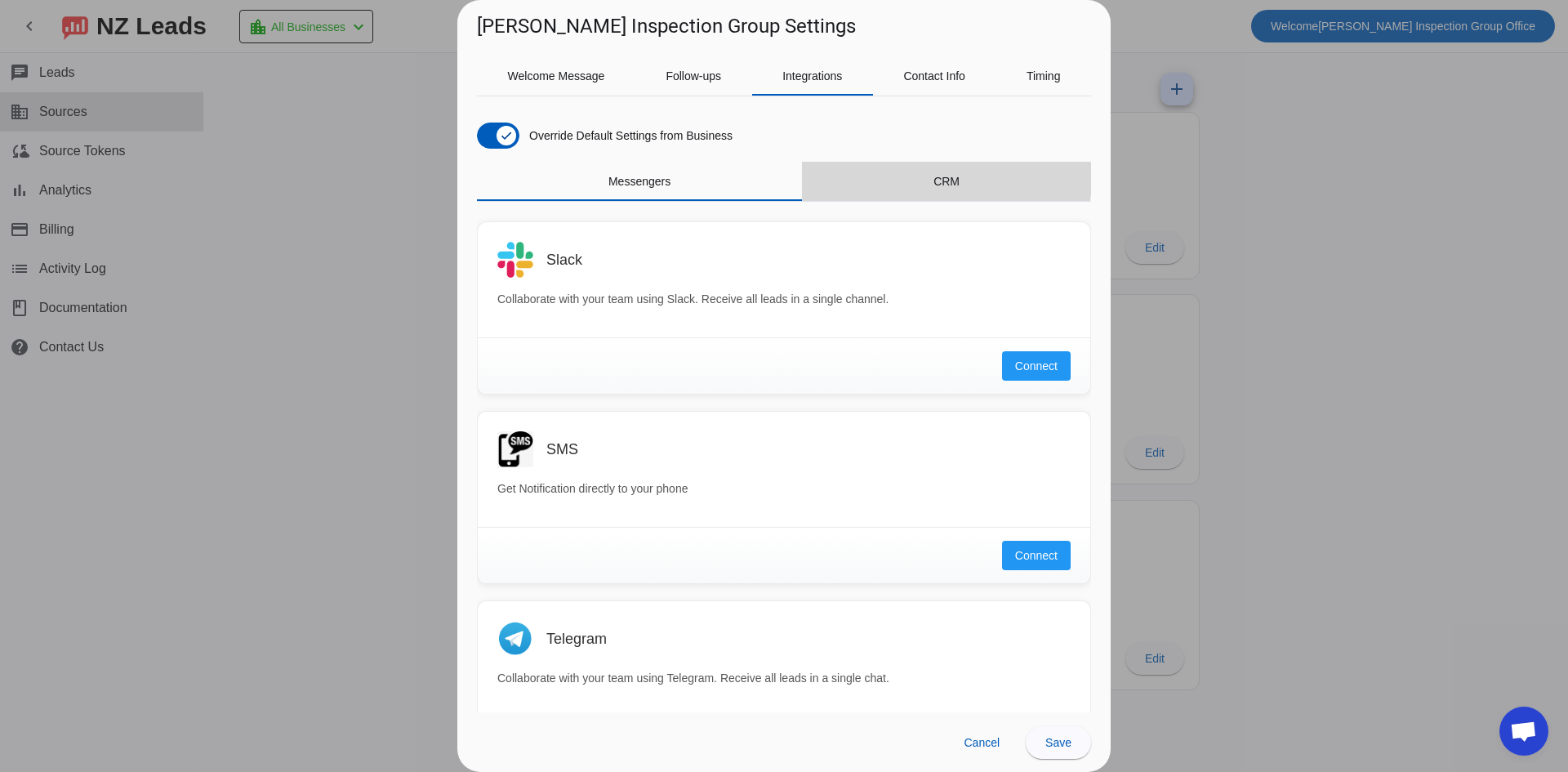
click at [940, 179] on span "CRM" at bounding box center [947, 181] width 26 height 11
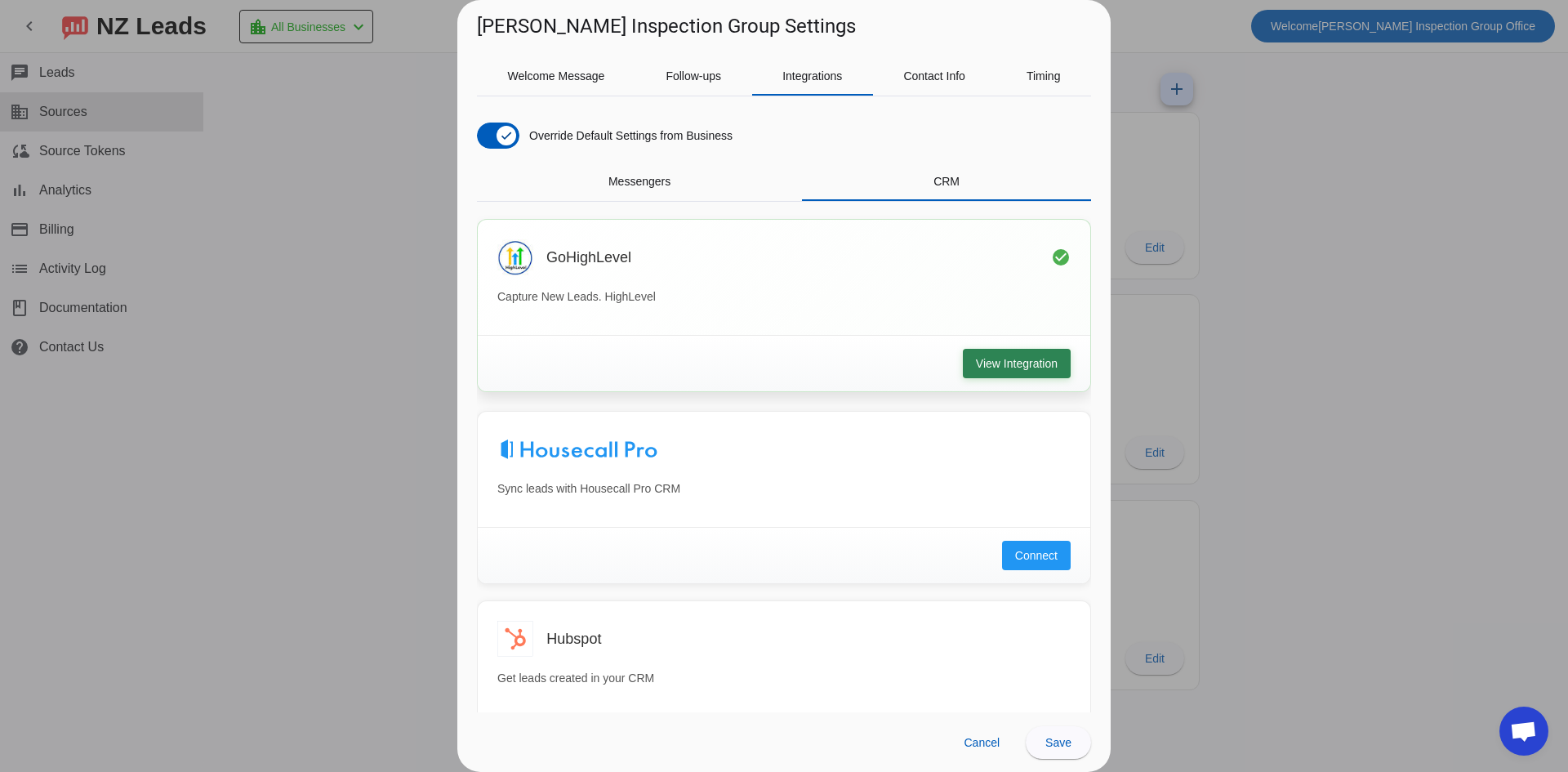
click at [991, 360] on span "View Integration" at bounding box center [1017, 363] width 82 height 17
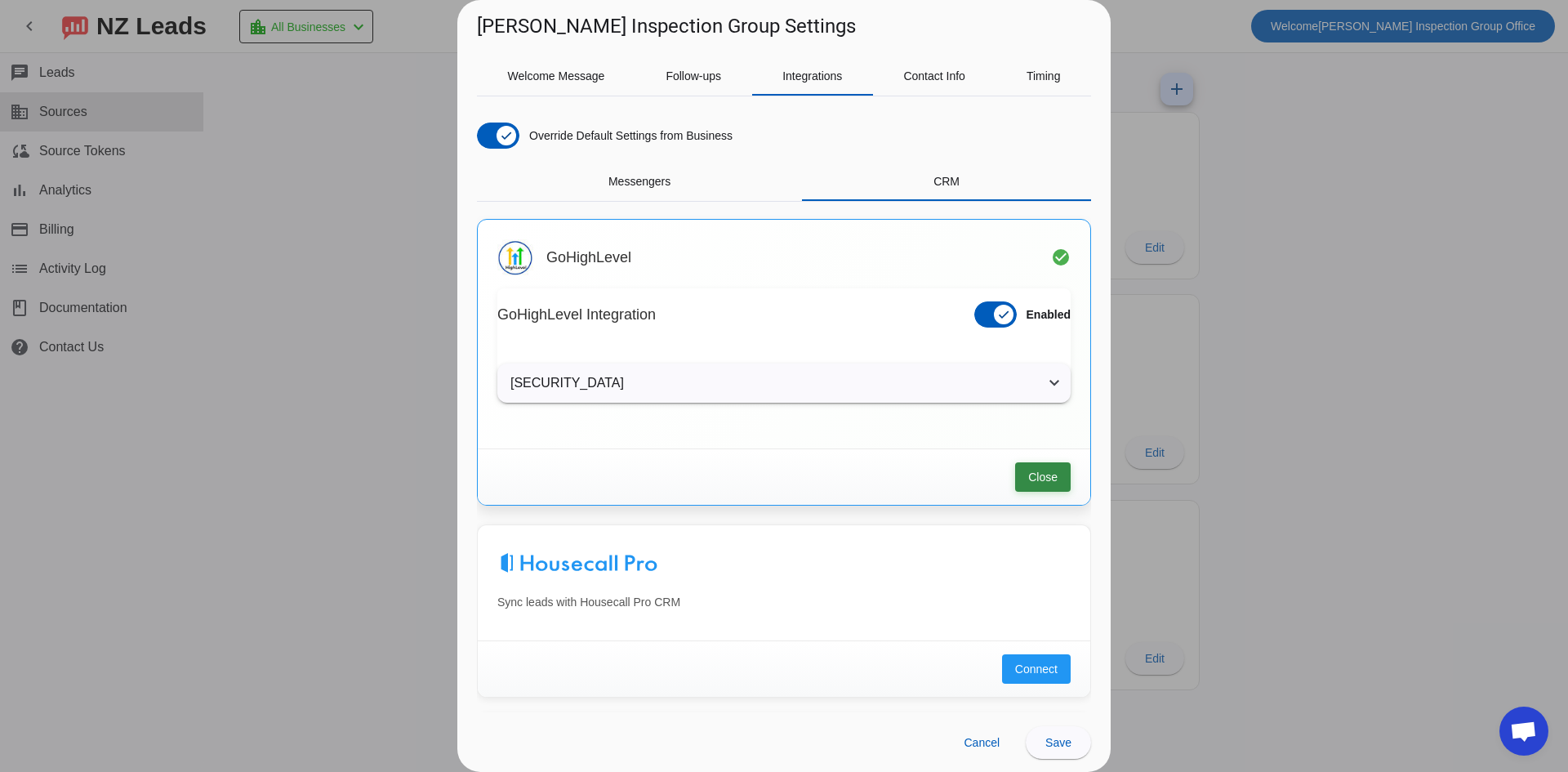
click at [1032, 481] on span "Close" at bounding box center [1043, 477] width 30 height 17
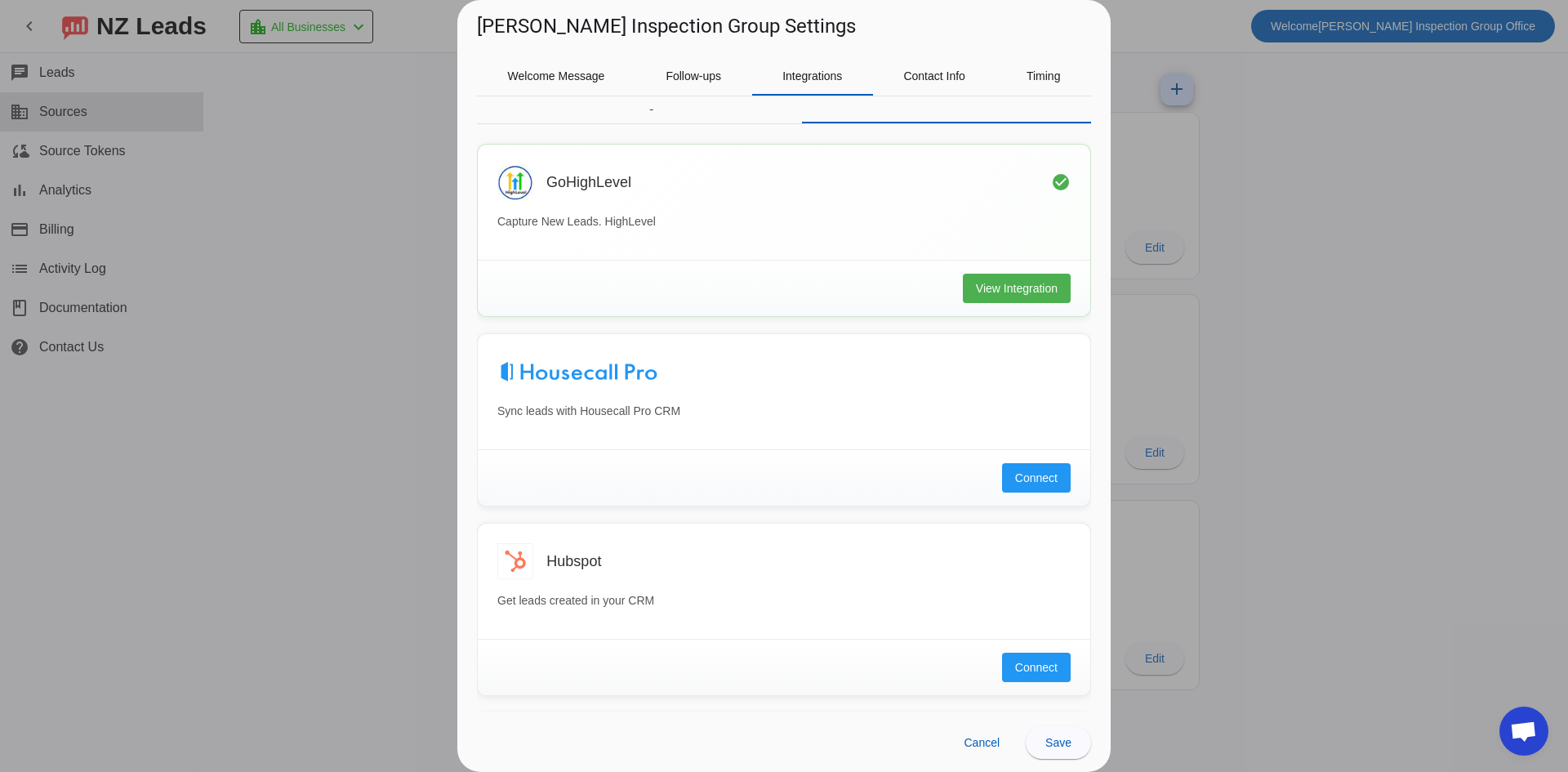
scroll to position [82, 0]
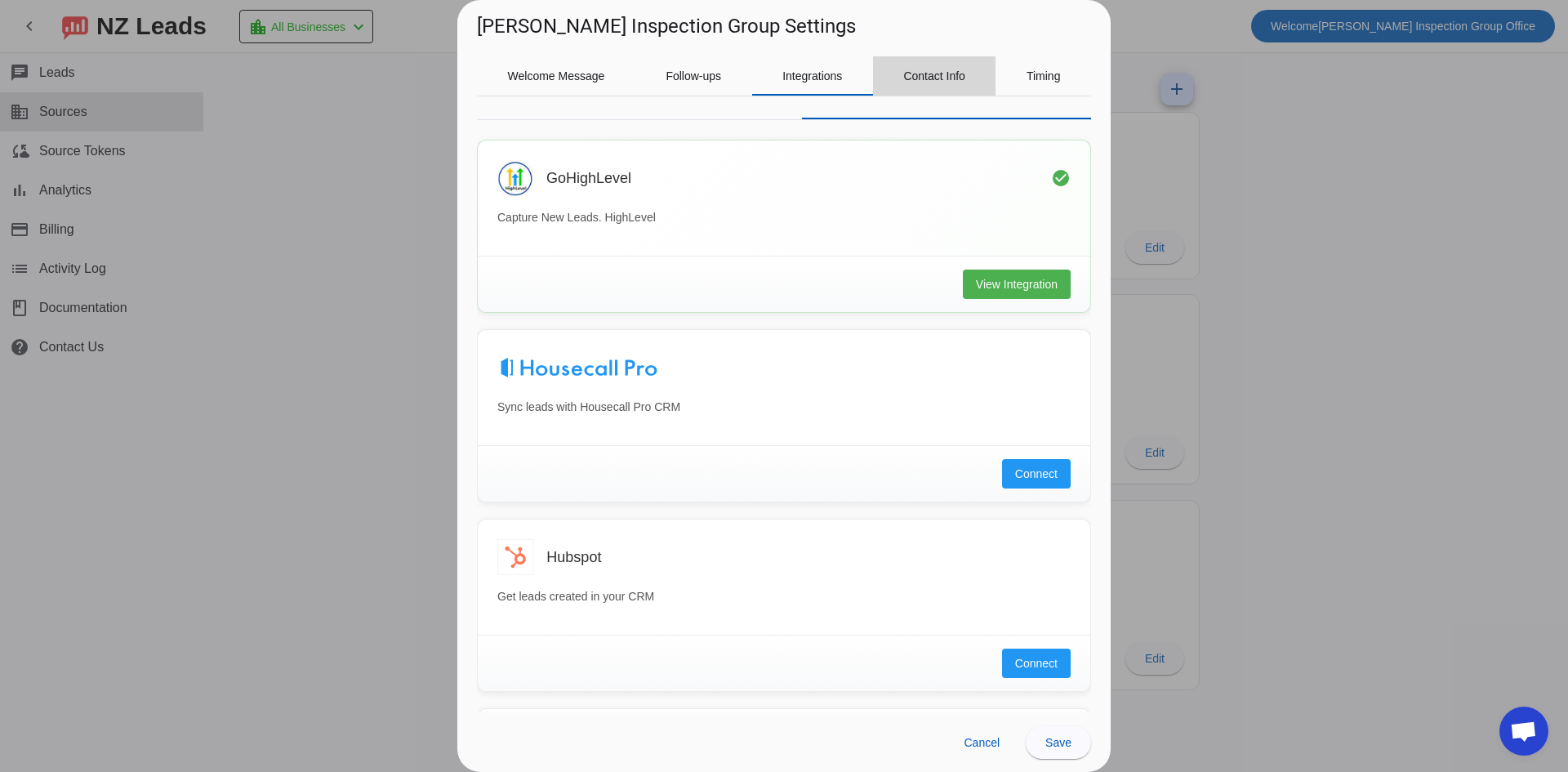
click at [925, 77] on span "Contact Info" at bounding box center [934, 76] width 62 height 11
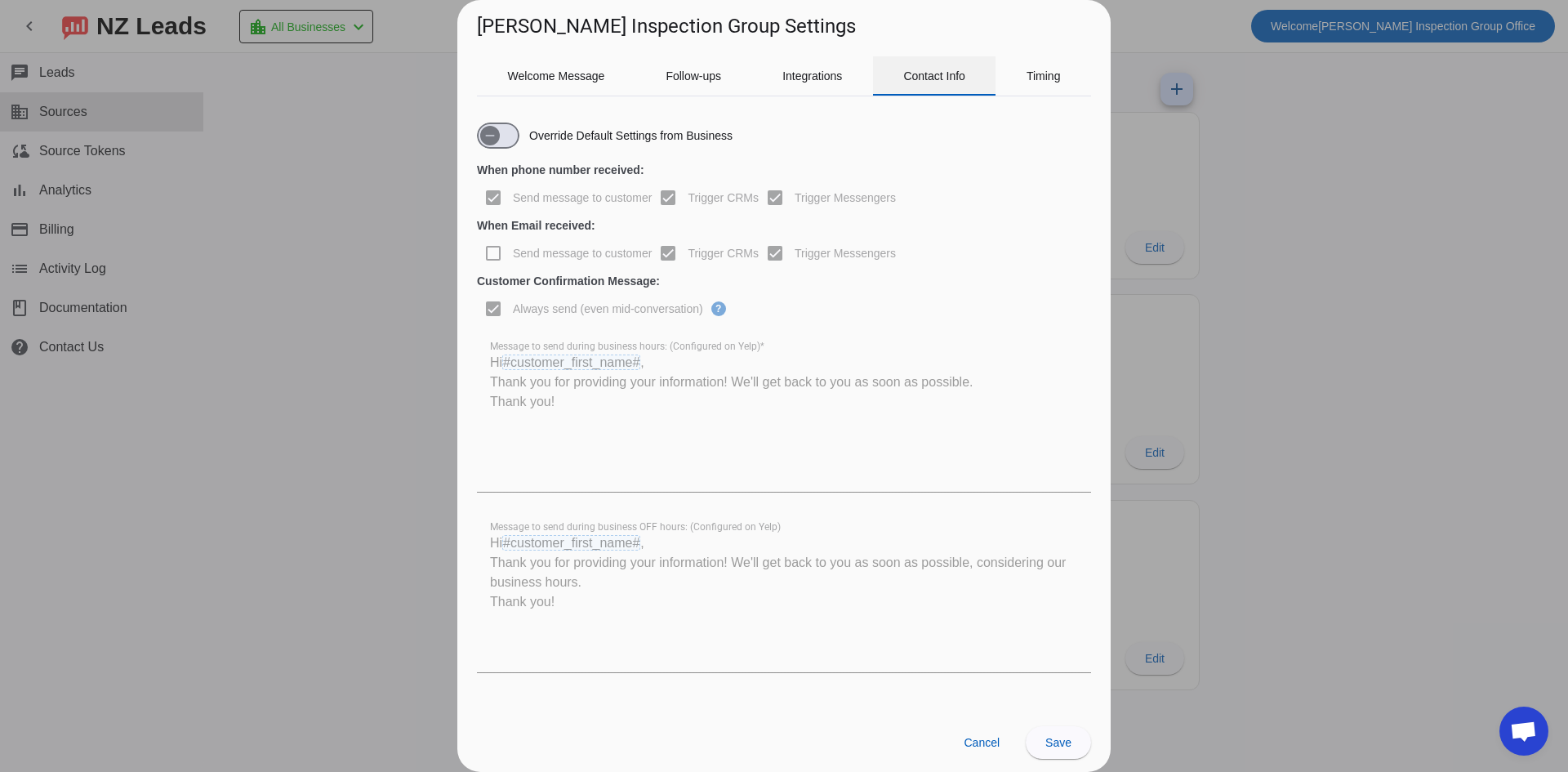
scroll to position [0, 0]
click at [495, 132] on icon "button" at bounding box center [490, 135] width 13 height 13
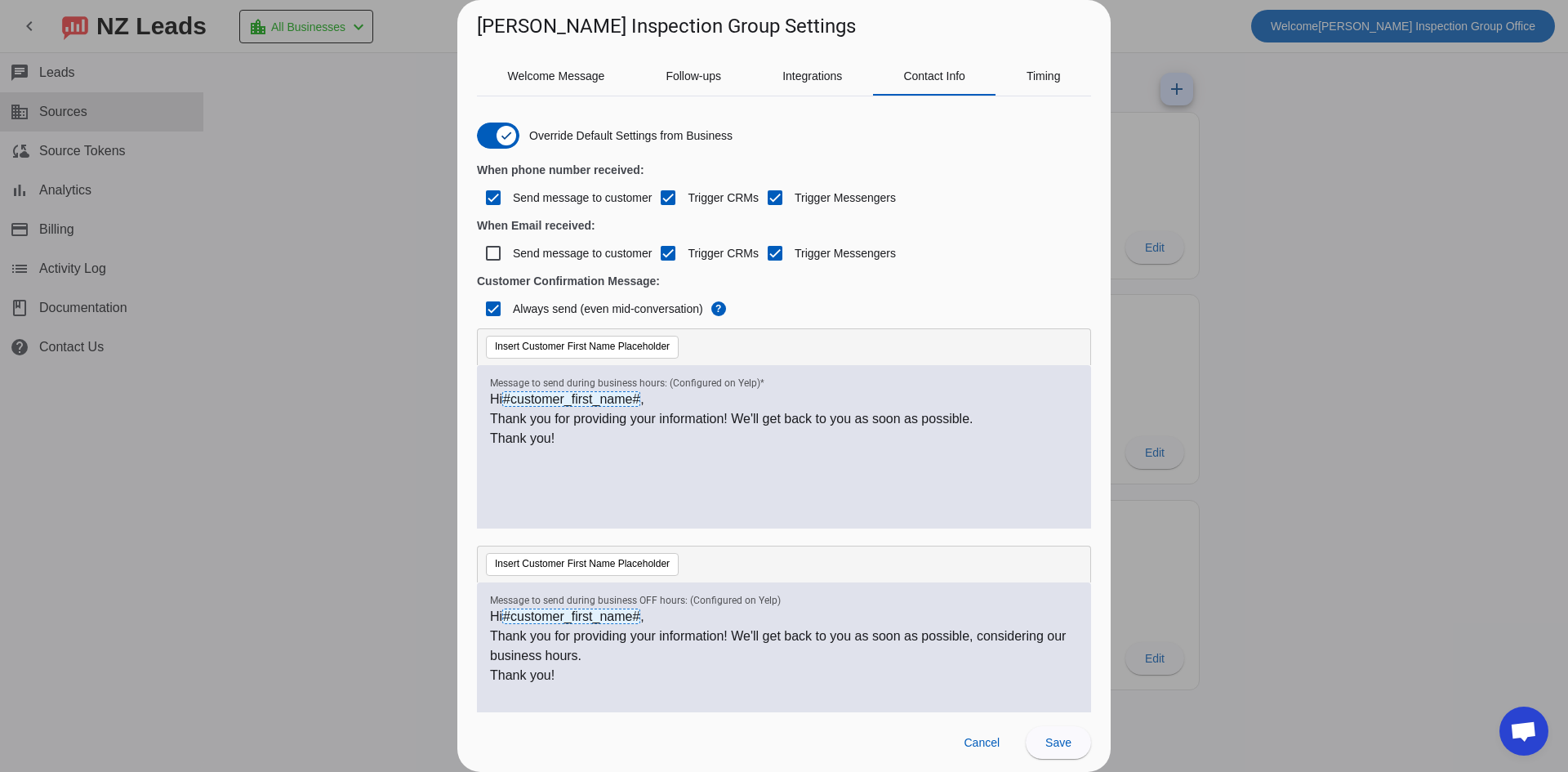
click at [656, 420] on p "Thank you for providing your information! We'll get back to you as soon as poss…" at bounding box center [784, 419] width 588 height 20
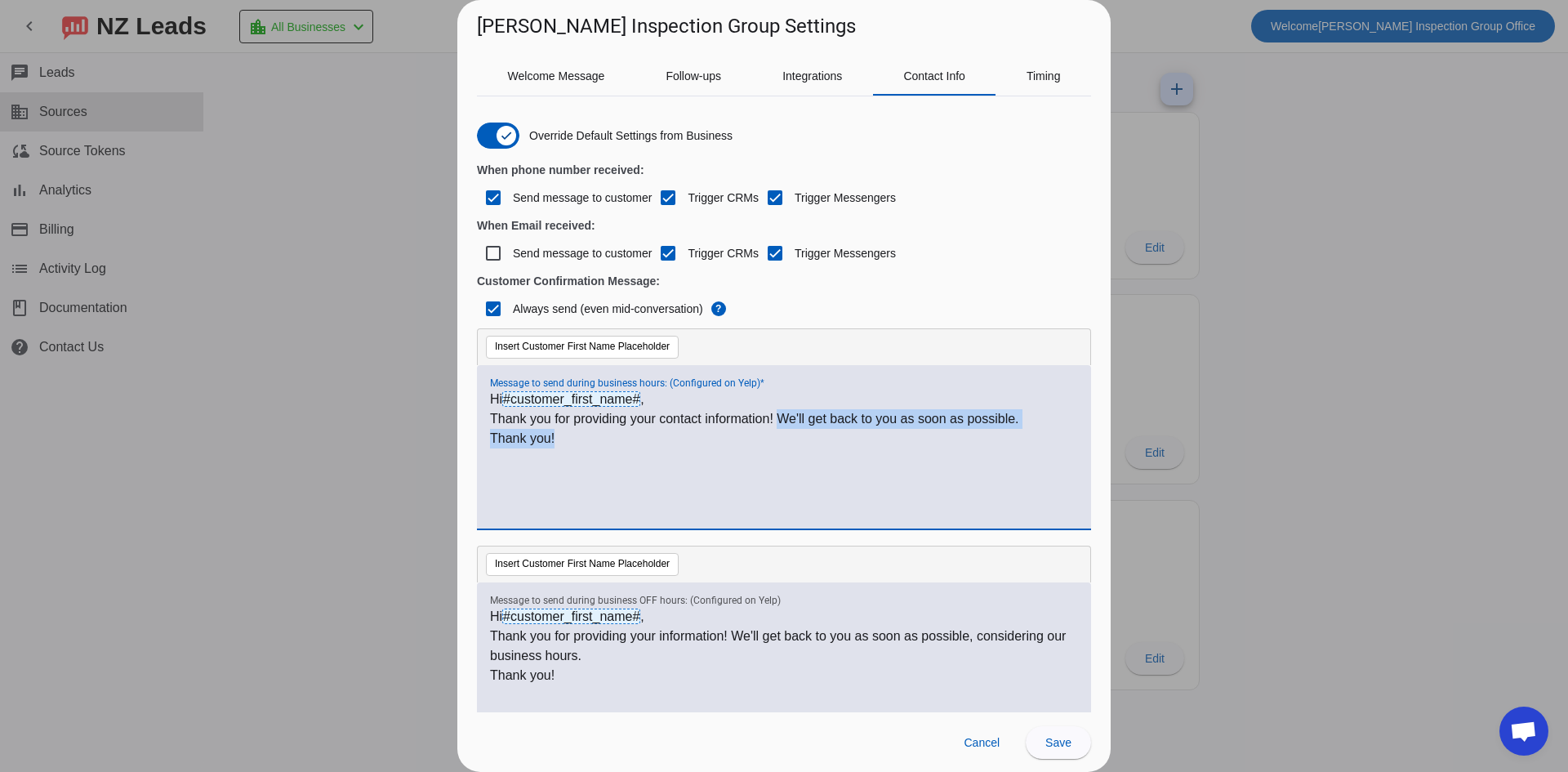
drag, startPoint x: 558, startPoint y: 437, endPoint x: 780, endPoint y: 422, distance: 222.5
click at [780, 422] on div "Hi #customer_first_name# , Thank you for providing your contact information! We…" at bounding box center [784, 456] width 588 height 132
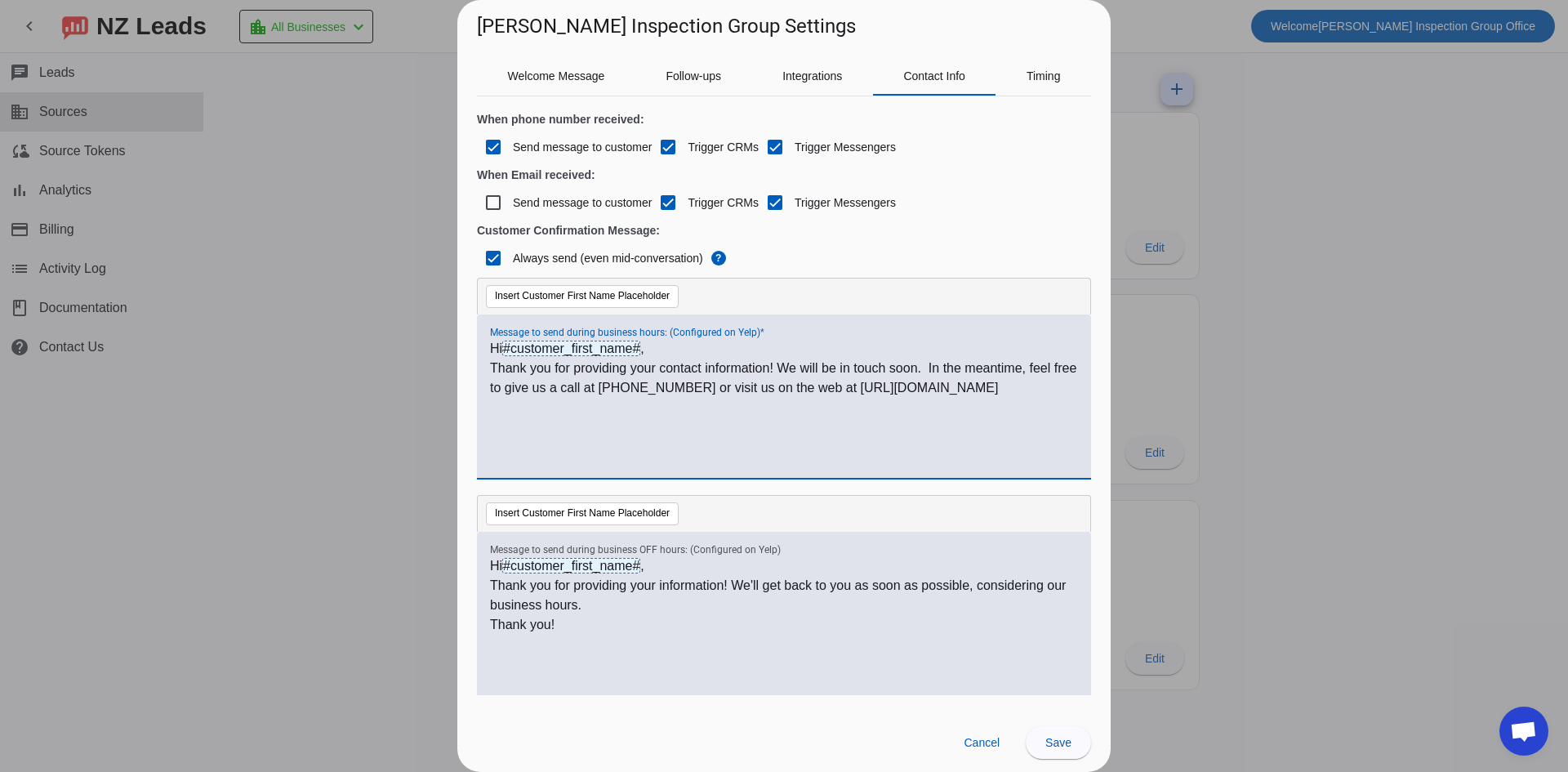
click at [607, 385] on p "Thank you for providing your contact information! We will be in touch soon. In …" at bounding box center [784, 378] width 588 height 39
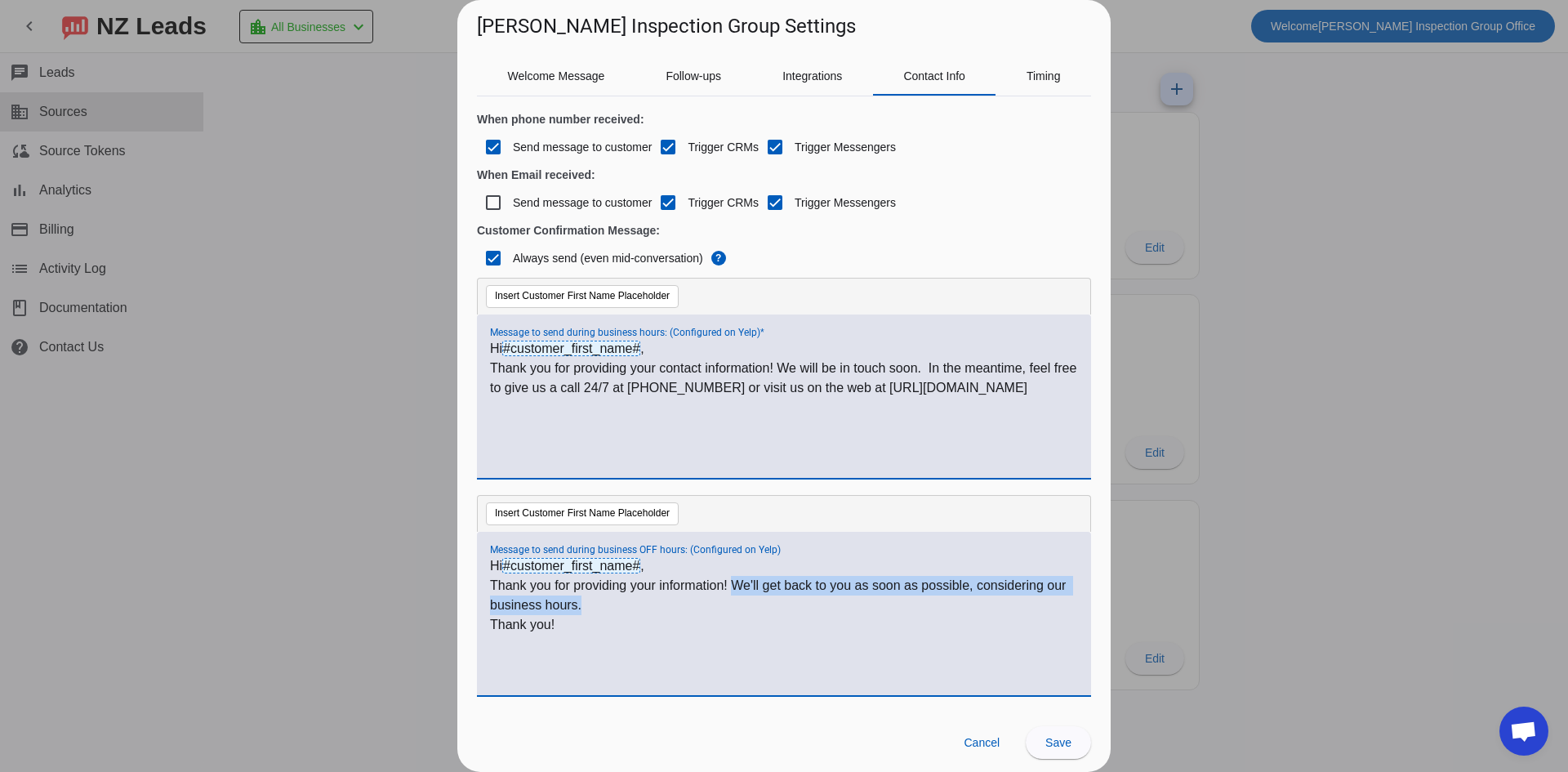
drag, startPoint x: 734, startPoint y: 585, endPoint x: 638, endPoint y: 609, distance: 99.0
click at [638, 609] on p "Thank you for providing your information! We'll get back to you as soon as poss…" at bounding box center [784, 595] width 588 height 39
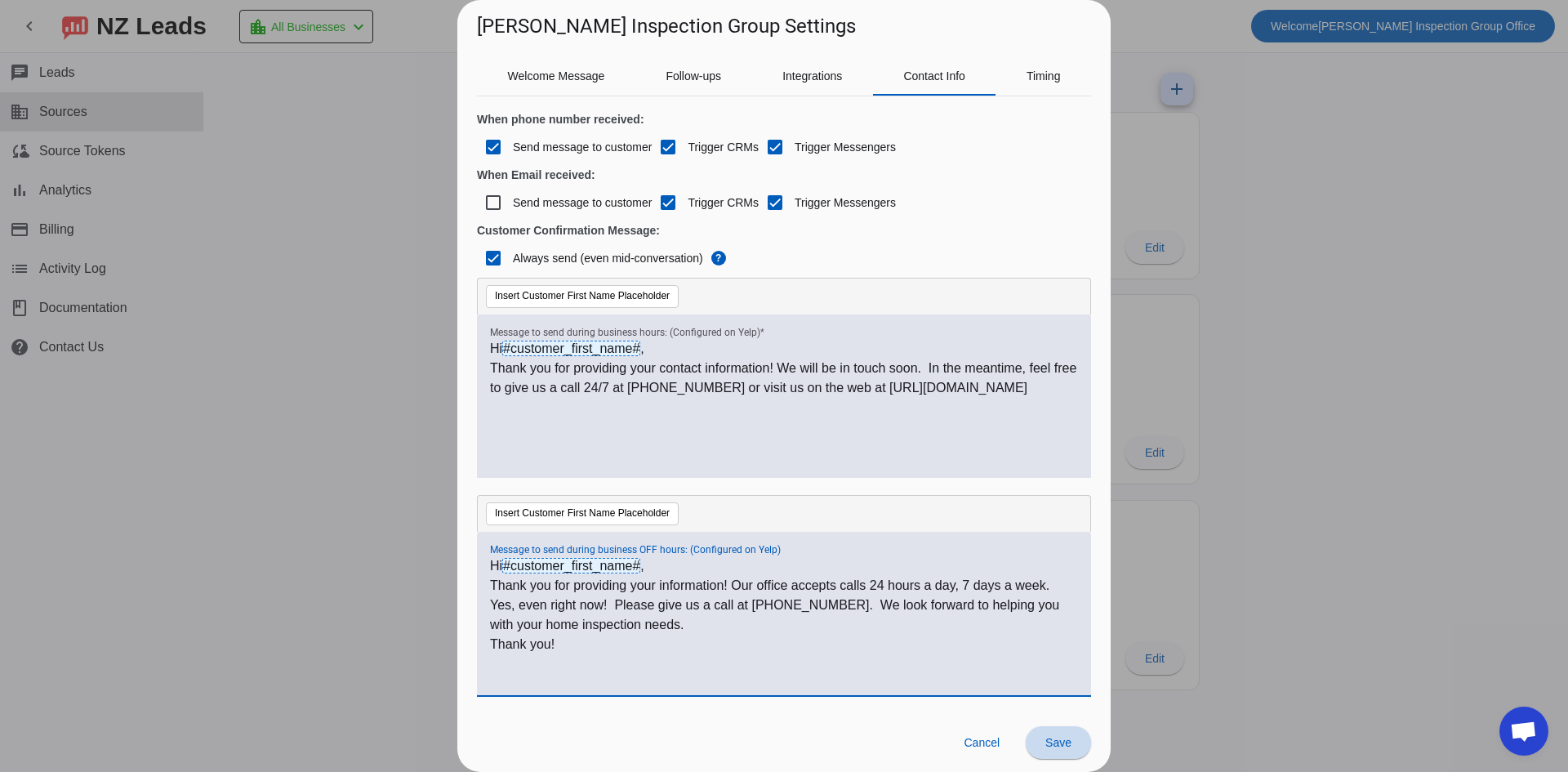
click at [1062, 743] on span "Save" at bounding box center [1058, 742] width 26 height 13
